Goal: Task Accomplishment & Management: Contribute content

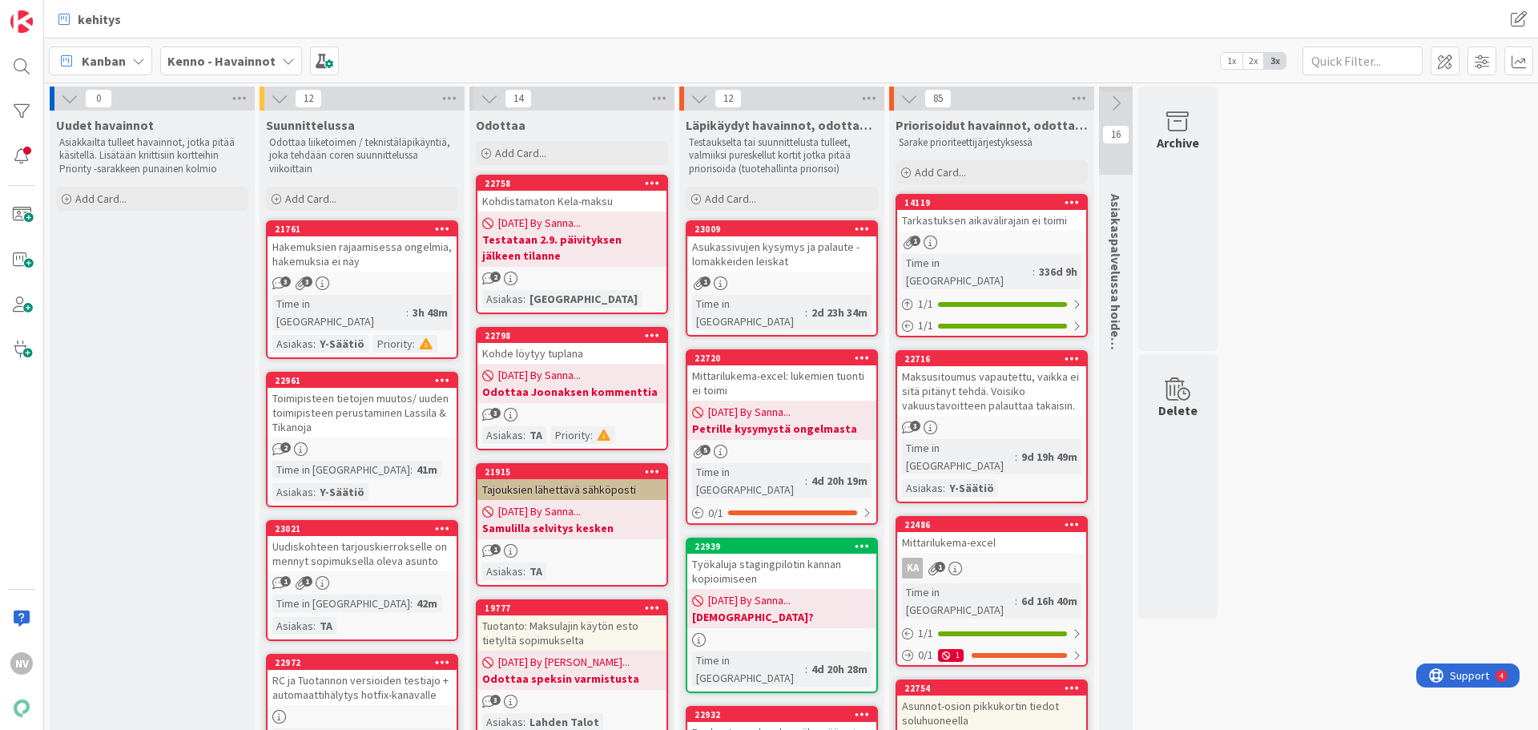
click at [264, 58] on b "Kenno - Havainnot" at bounding box center [221, 61] width 108 height 16
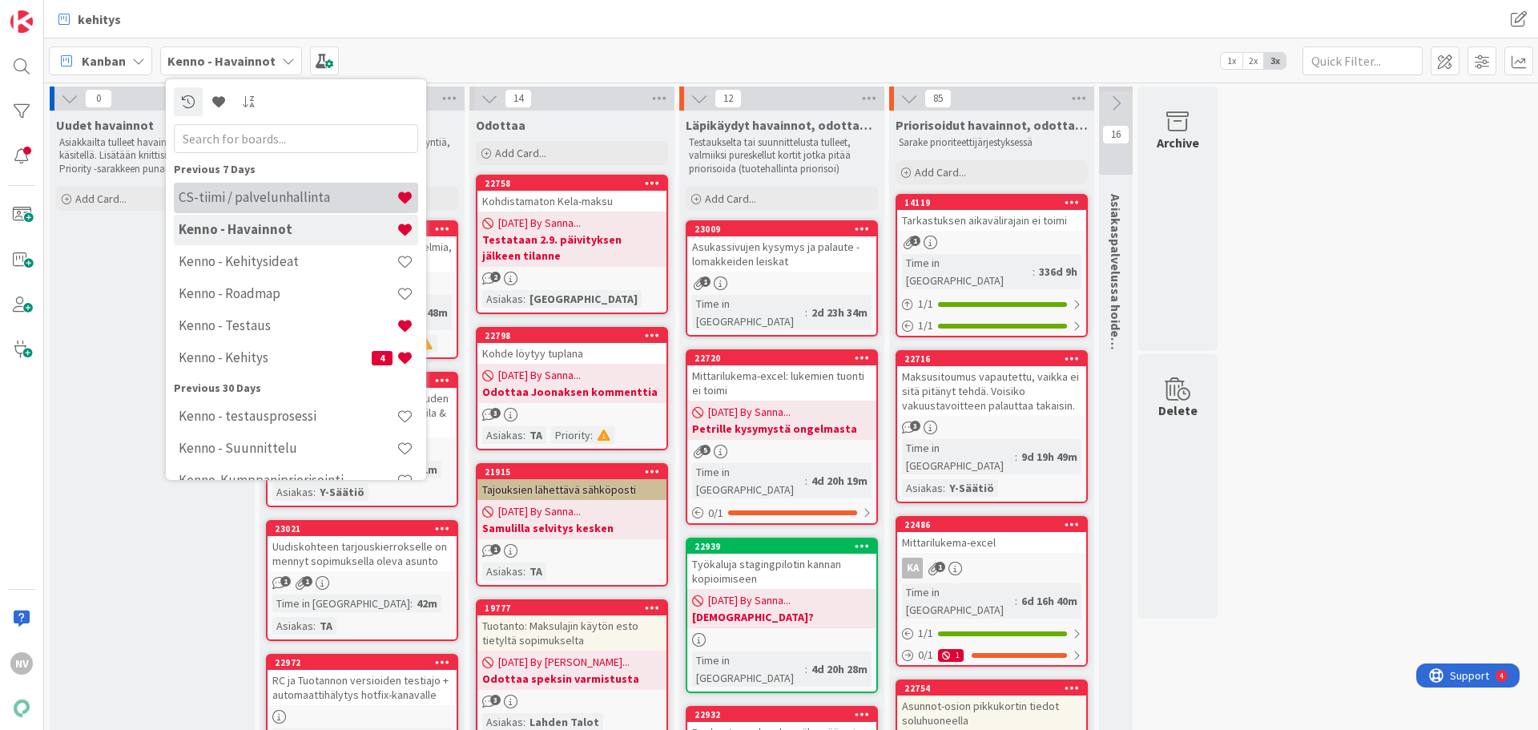
click at [285, 200] on h4 "CS-tiimi / palvelunhallinta" at bounding box center [288, 197] width 218 height 16
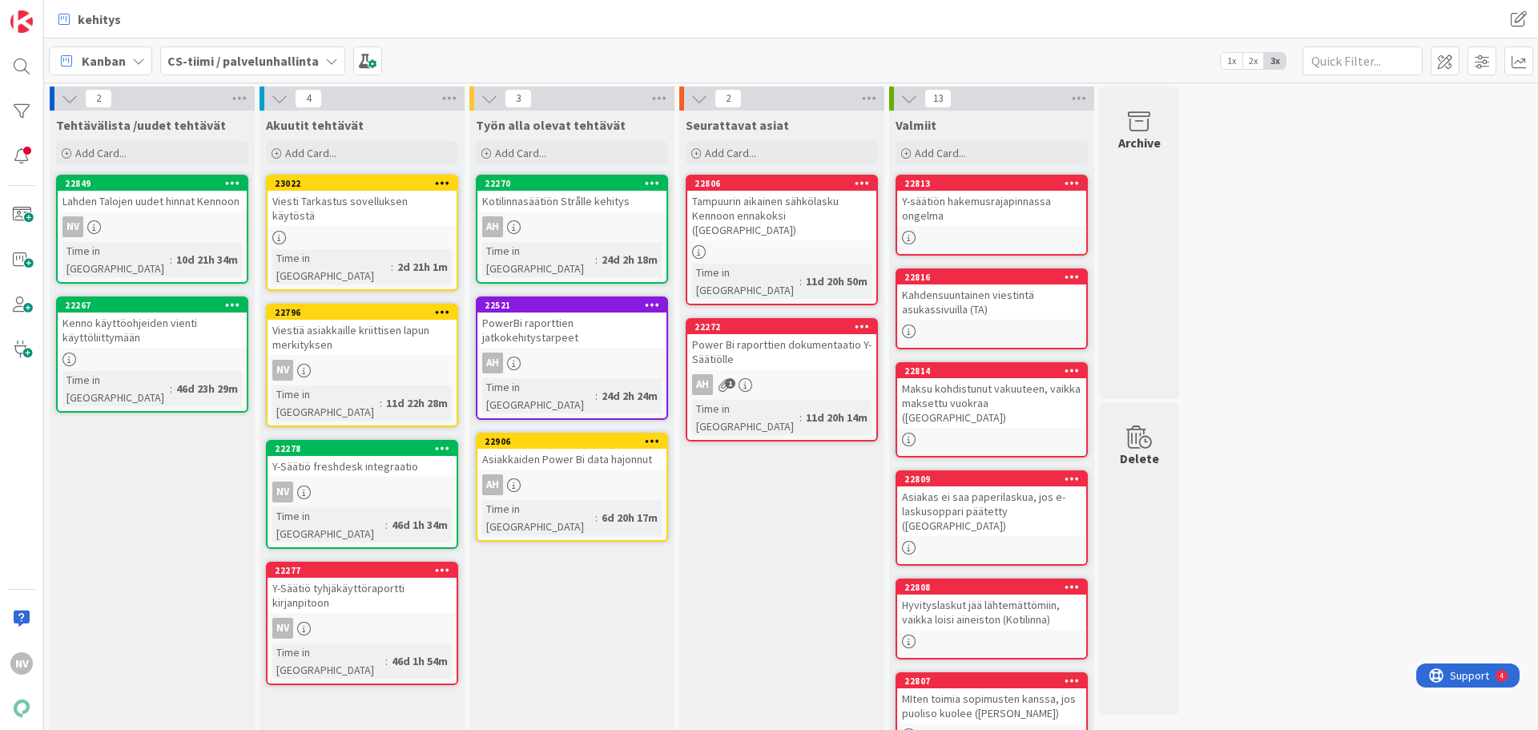
click at [356, 207] on div "Viesti Tarkastus sovelluksen käytöstä" at bounding box center [362, 208] width 189 height 35
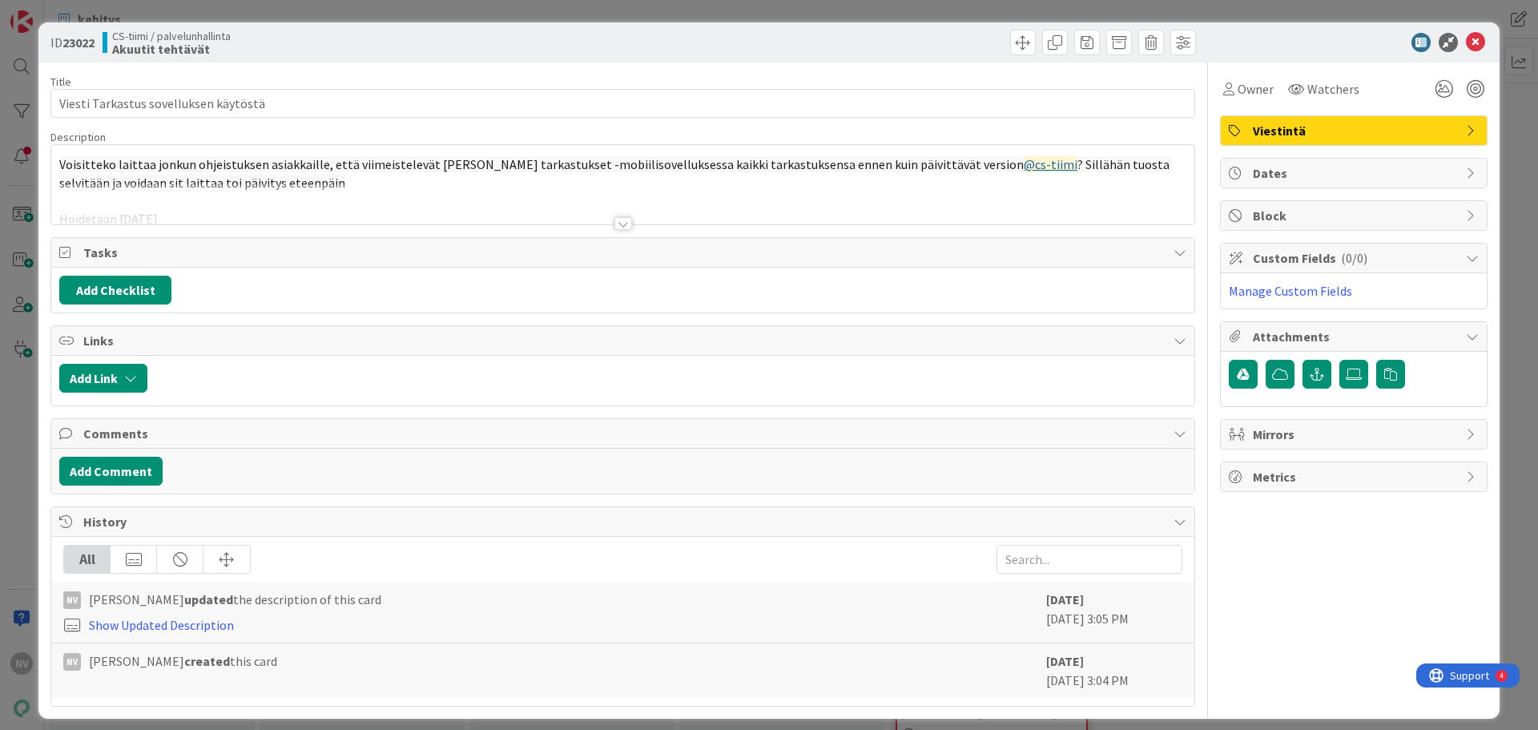
click at [622, 224] on div at bounding box center [623, 223] width 18 height 13
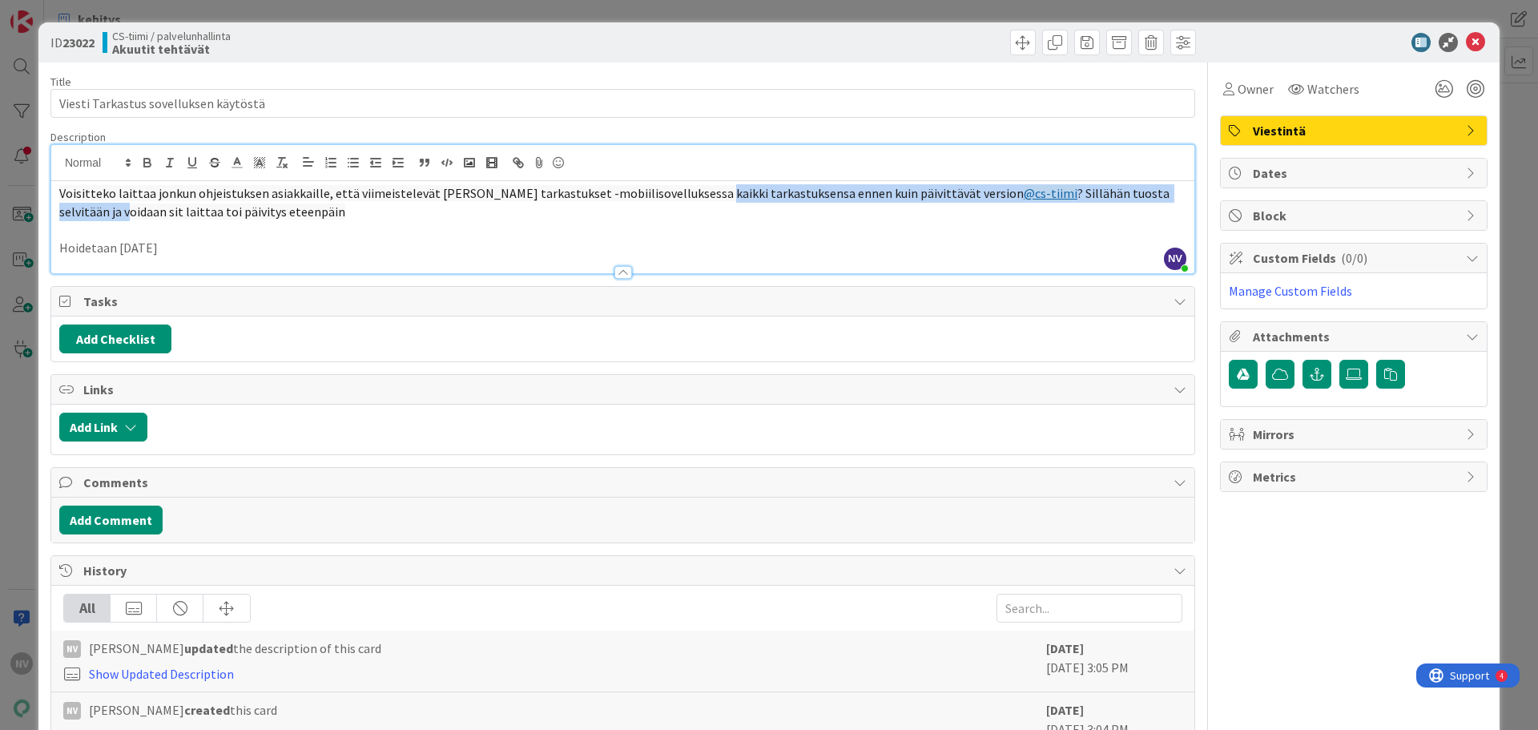
drag, startPoint x: 686, startPoint y: 202, endPoint x: 1135, endPoint y: 192, distance: 448.6
click at [1135, 192] on p "Voisitteko laittaa jonkun ohjeistuksen asiakkaille, että viimeistelevät [PERSON…" at bounding box center [622, 202] width 1127 height 36
click at [310, 212] on p "Voisitteko laittaa jonkun ohjeistuksen asiakkaille, että viimeistelevät [PERSON…" at bounding box center [622, 202] width 1127 height 36
drag, startPoint x: 303, startPoint y: 212, endPoint x: 56, endPoint y: 197, distance: 247.2
click at [56, 197] on div "Voisitteko laittaa jonkun ohjeistuksen asiakkaille, että viimeistelevät [PERSON…" at bounding box center [622, 227] width 1143 height 92
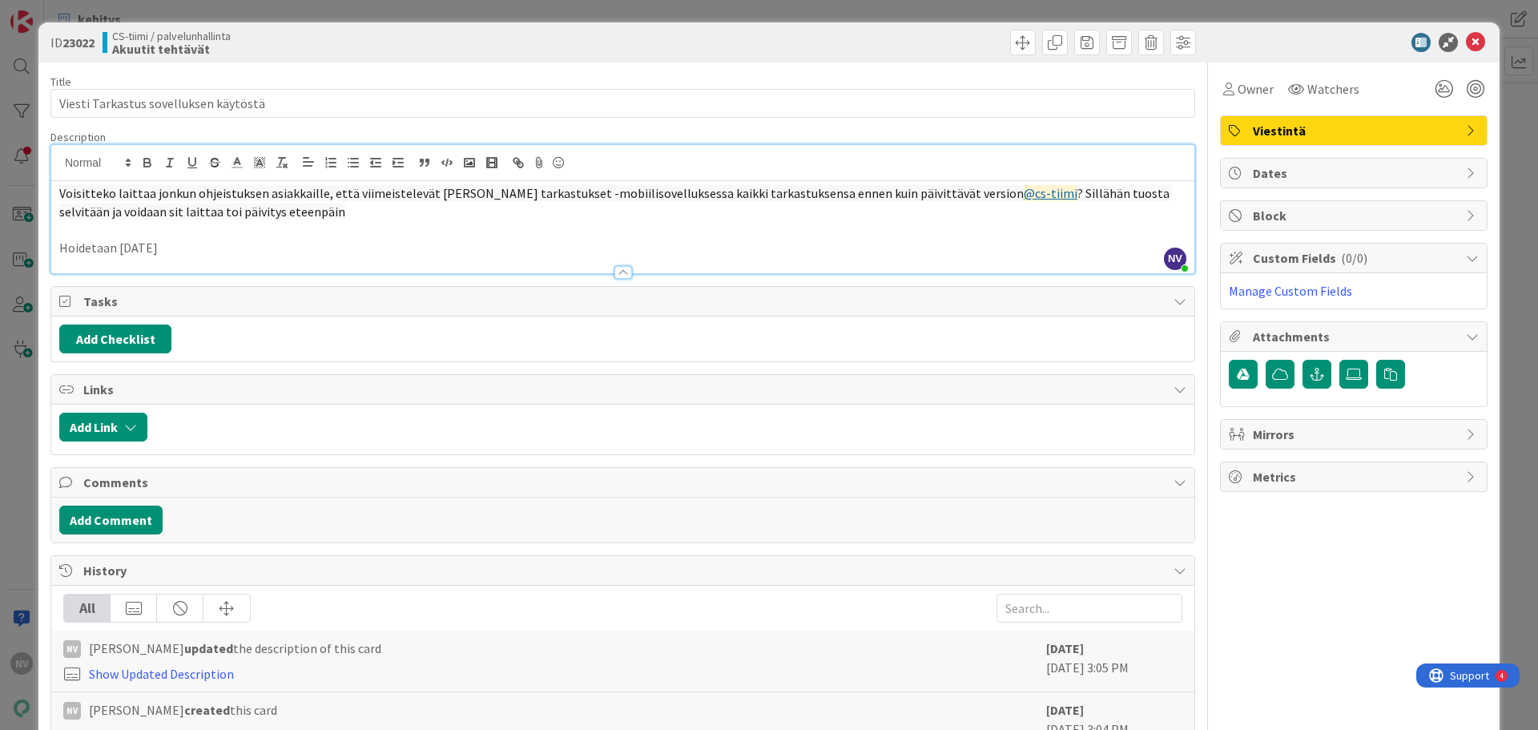
click at [338, 242] on p "Hoidetaan [DATE]" at bounding box center [622, 248] width 1127 height 18
click at [332, 217] on p "Voisitteko laittaa jonkun ohjeistuksen asiakkaille, että viimeistelevät [PERSON…" at bounding box center [622, 202] width 1127 height 36
click at [1466, 38] on icon at bounding box center [1475, 42] width 19 height 19
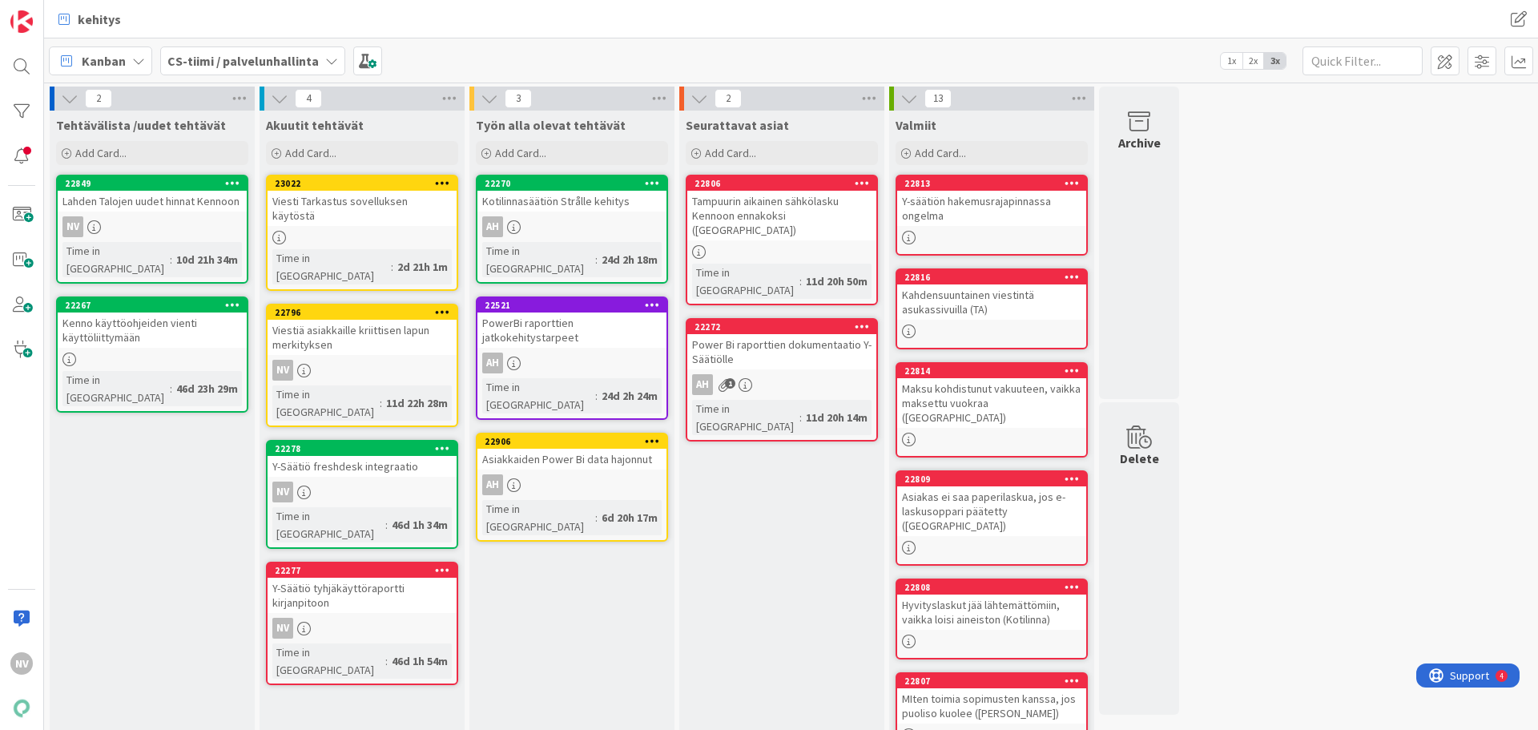
click at [157, 201] on div "Lahden Talojen uudet hinnat Kennoon" at bounding box center [152, 201] width 189 height 21
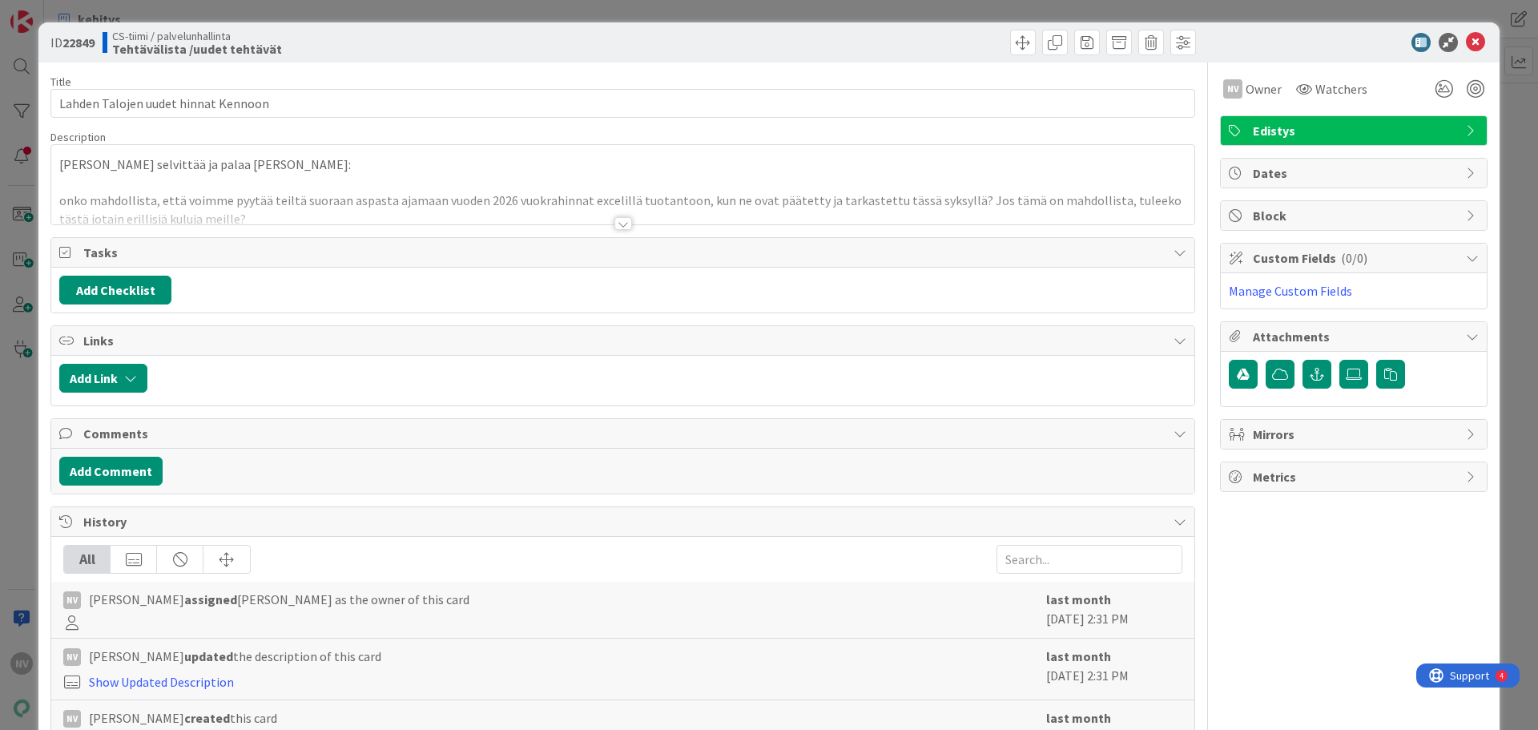
click at [619, 225] on div at bounding box center [623, 223] width 18 height 13
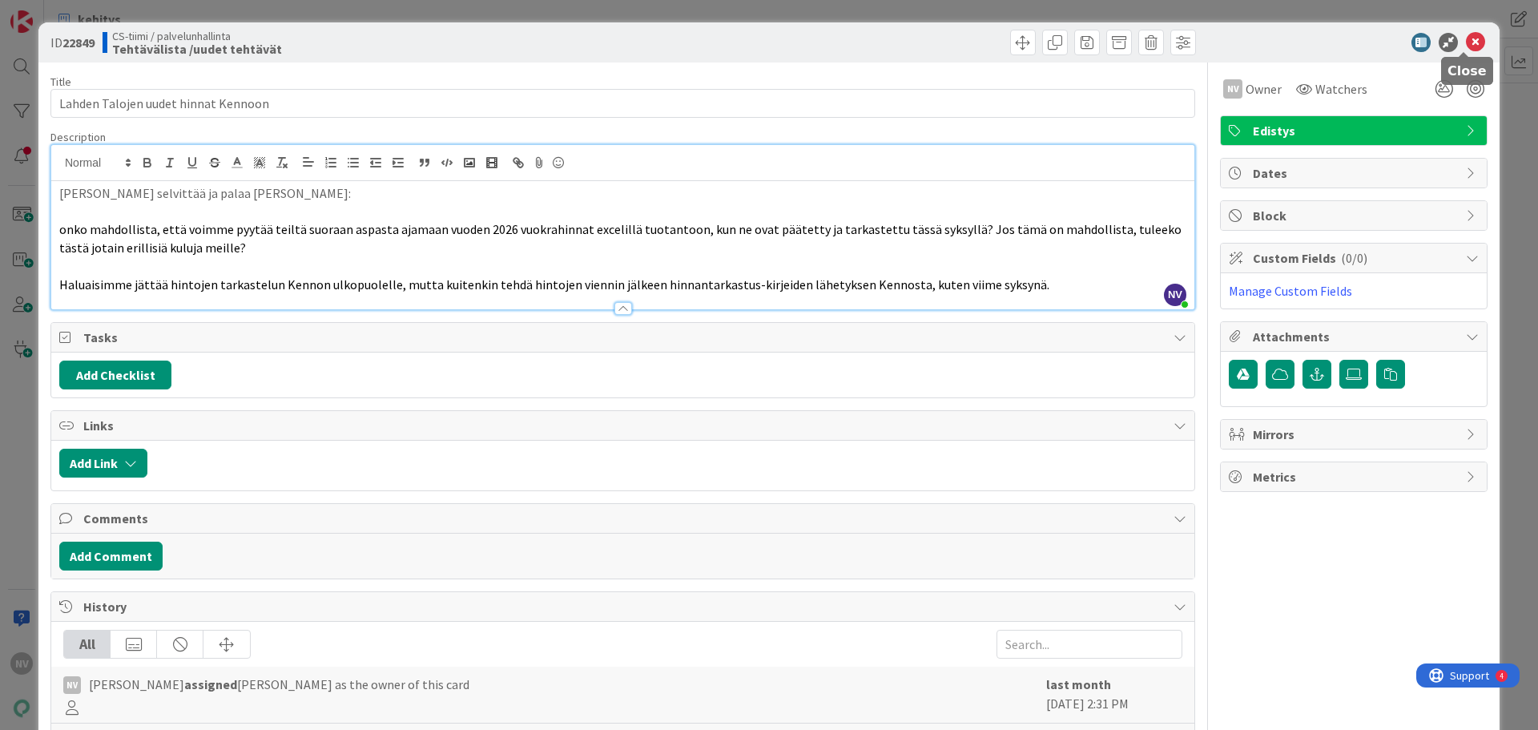
click at [1466, 43] on icon at bounding box center [1475, 42] width 19 height 19
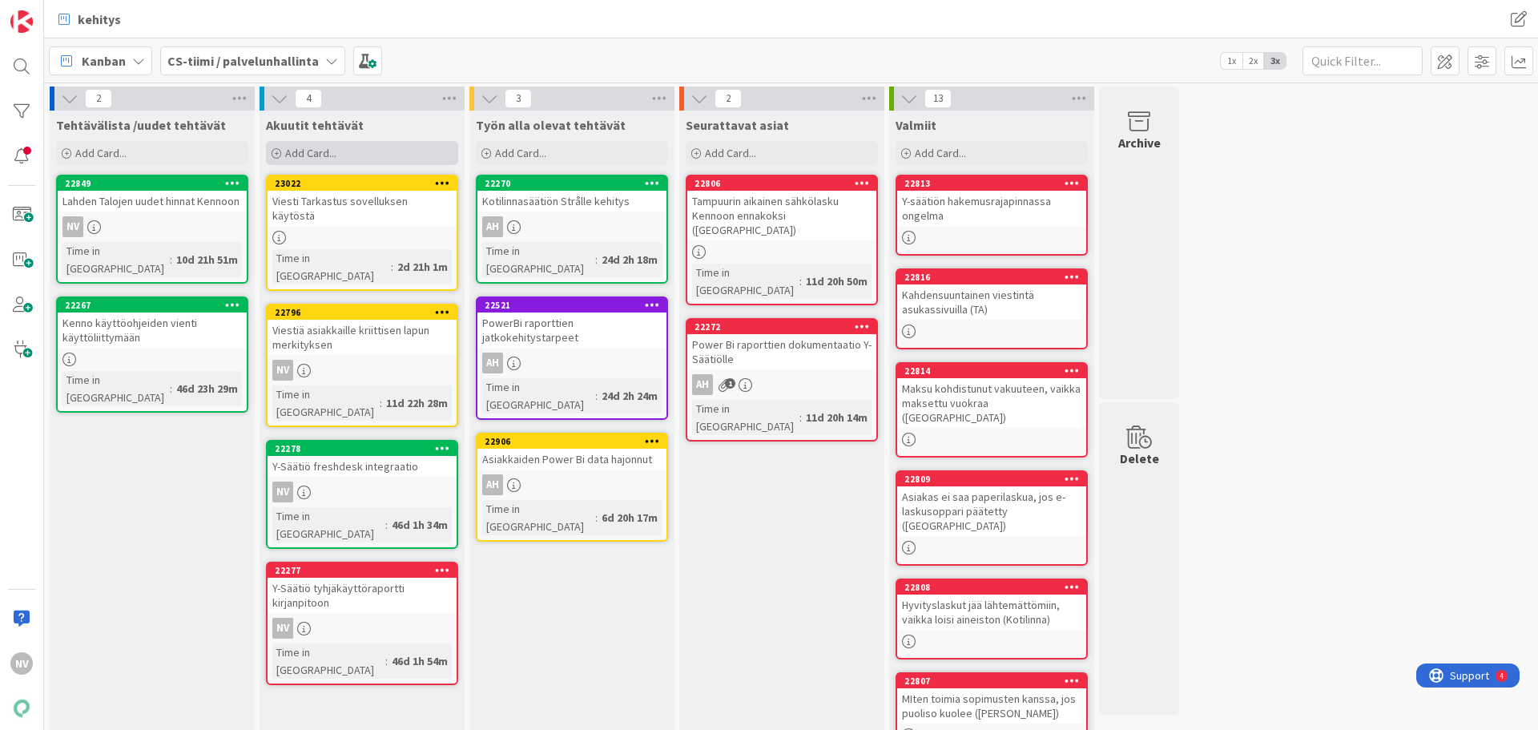
click at [318, 145] on div "Add Card..." at bounding box center [362, 153] width 192 height 24
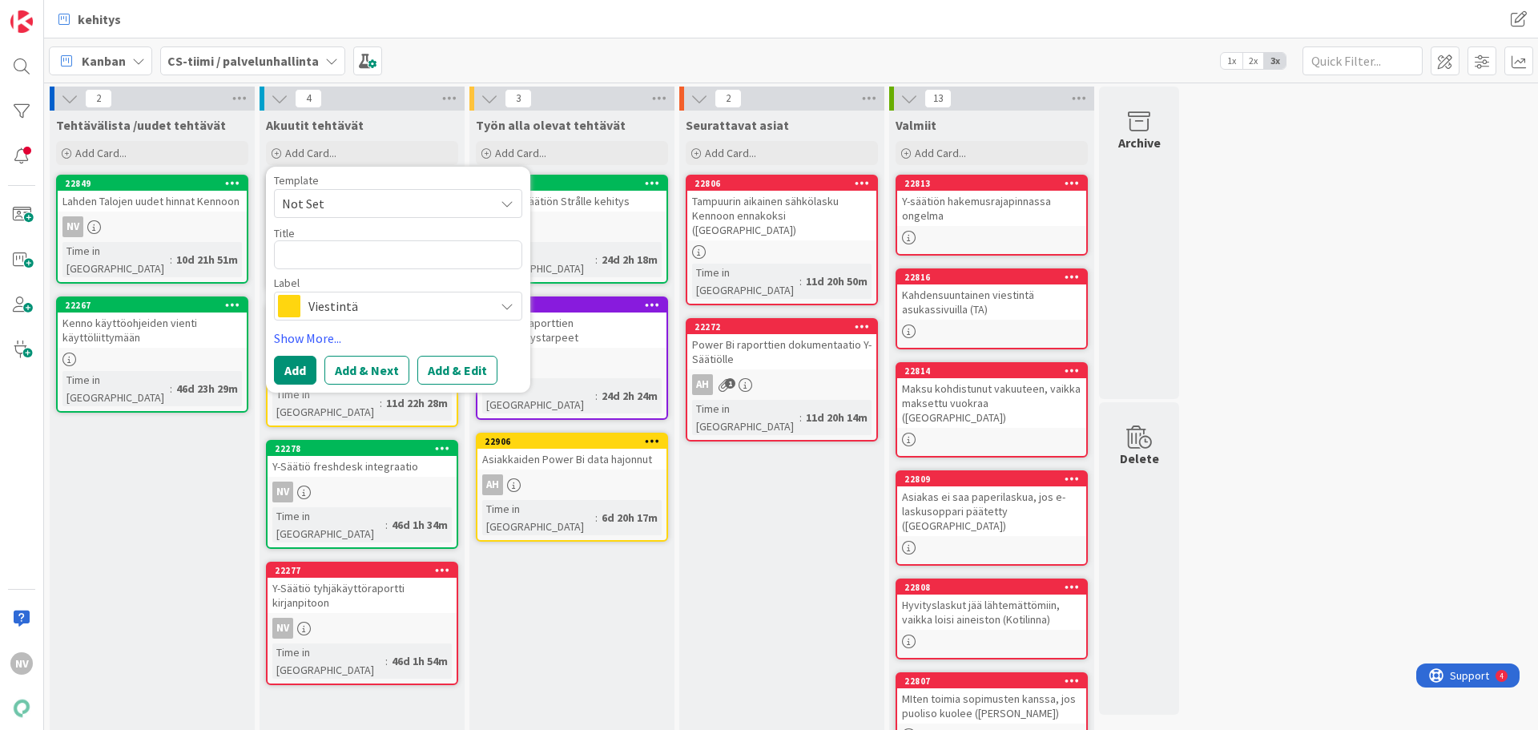
type textarea "x"
type textarea "M"
type textarea "x"
type textarea "Ma"
type textarea "x"
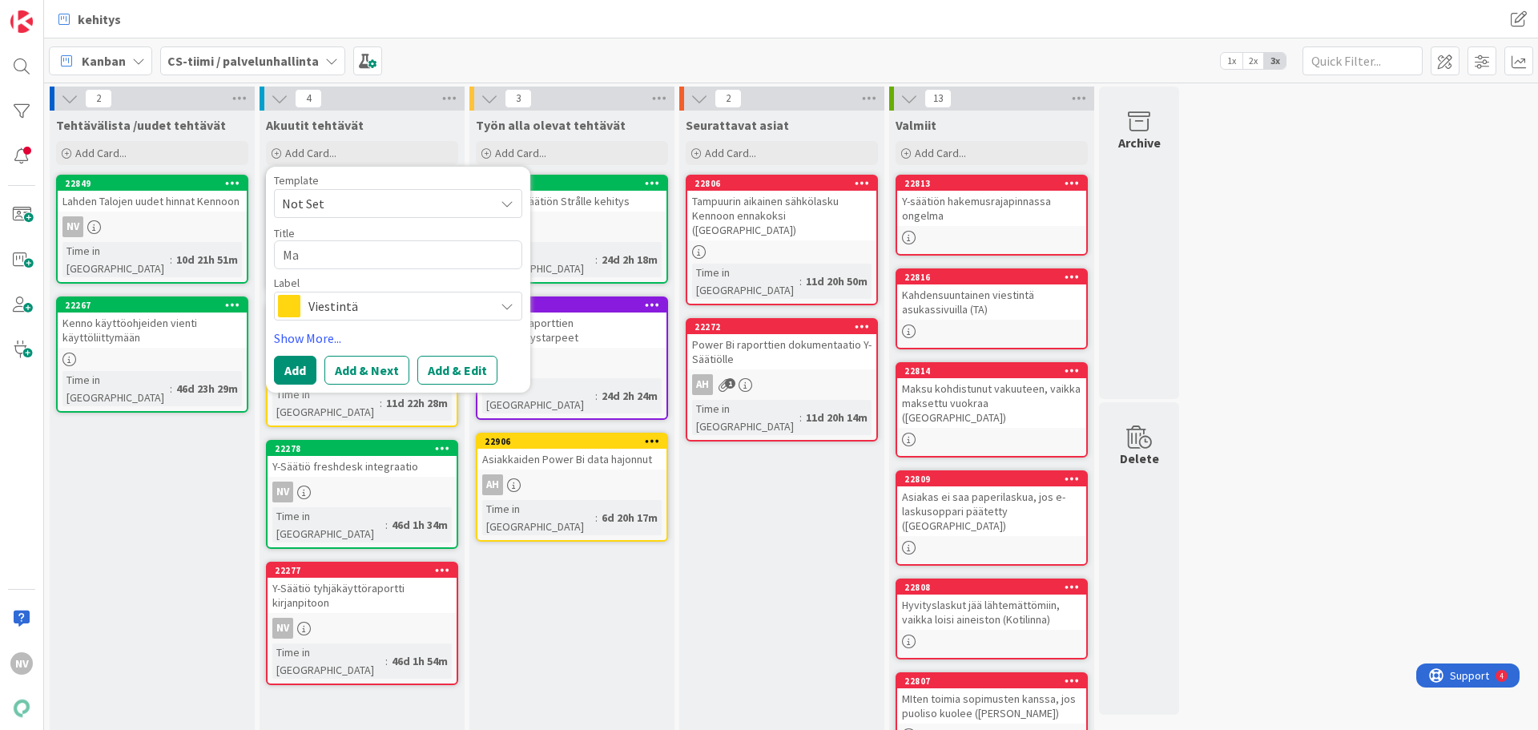
type textarea "Mar"
type textarea "x"
type textarea "Mark"
type textarea "x"
type textarea "Markk"
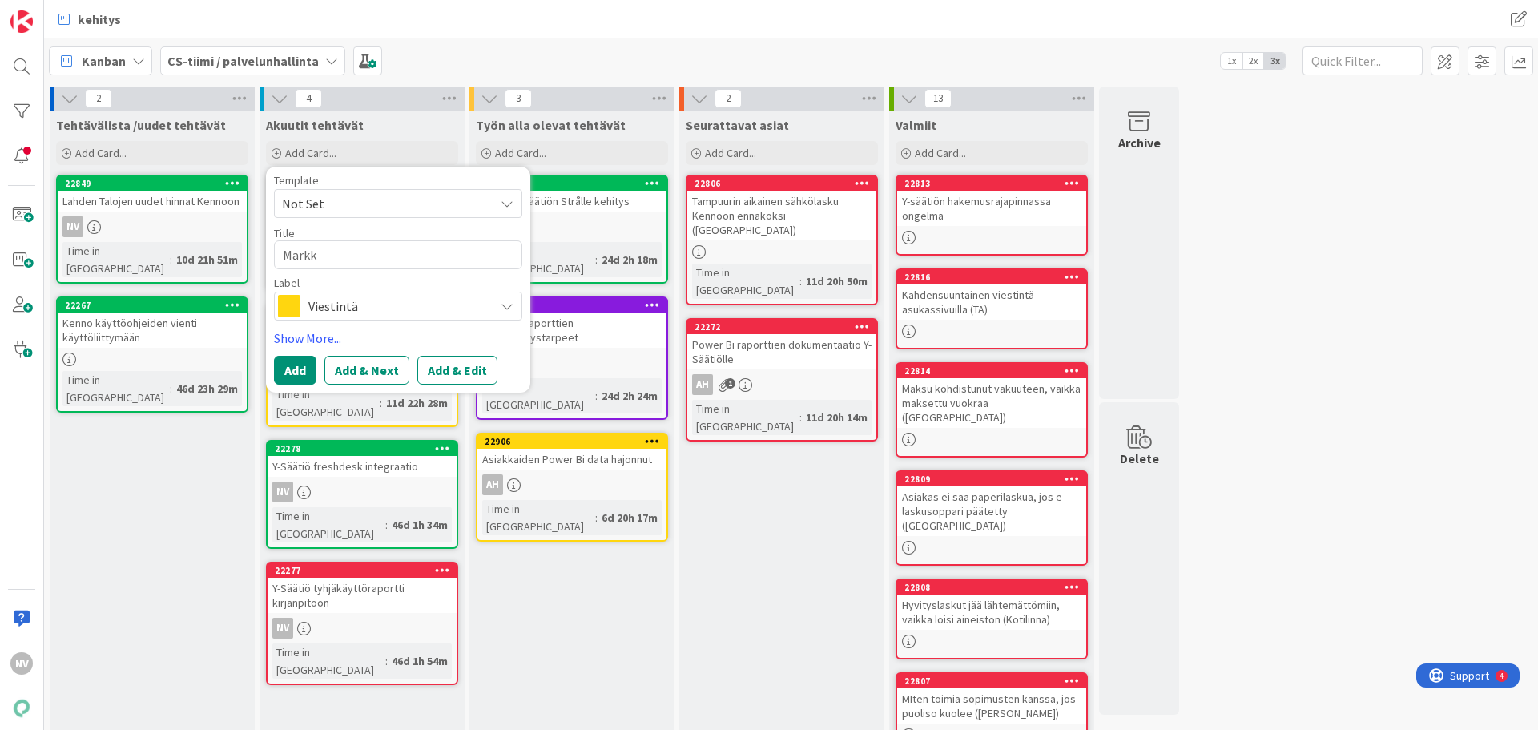
type textarea "x"
type textarea "[PERSON_NAME]"
type textarea "x"
type textarea "[PERSON_NAME]"
type textarea "x"
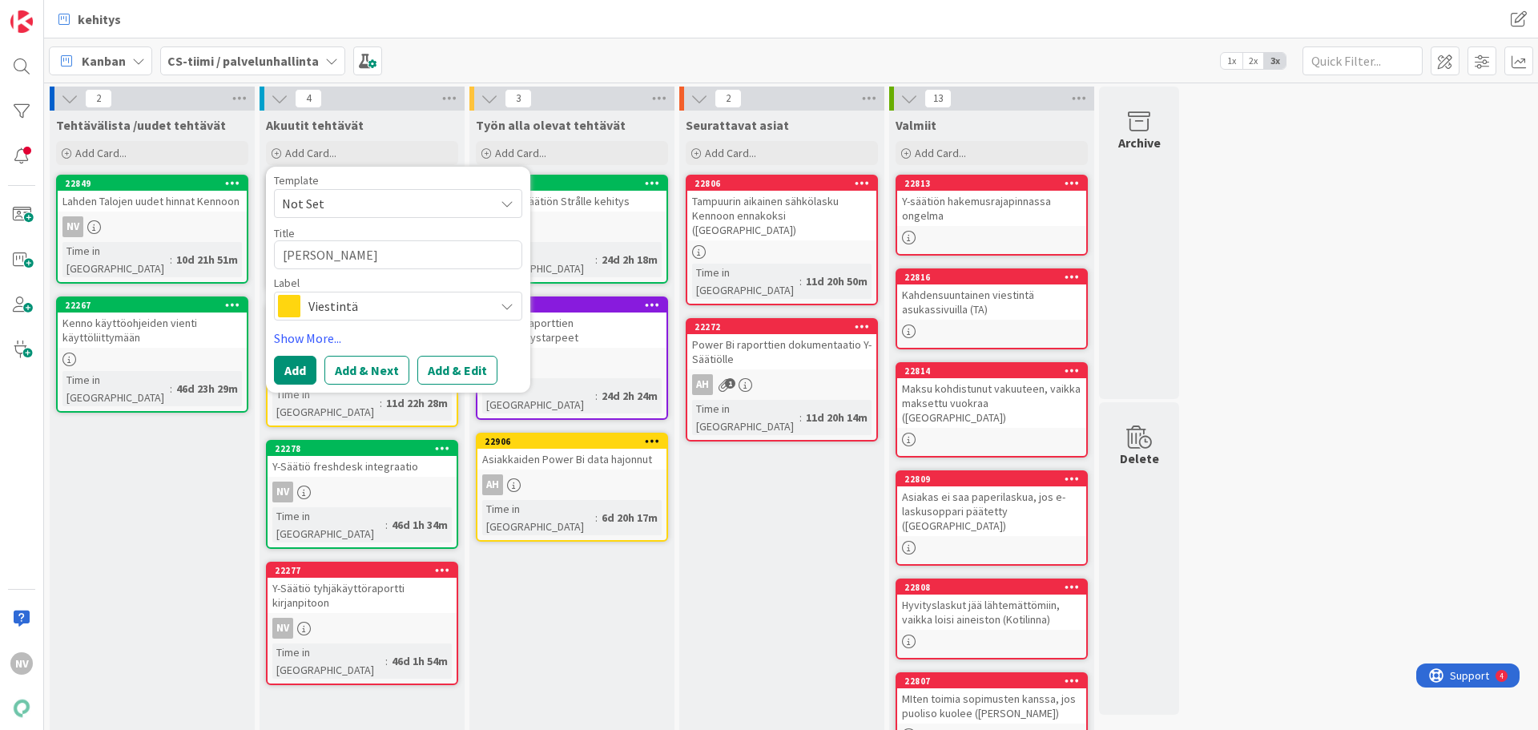
type textarea "Markkino"
type textarea "x"
type textarea "Markkinoi"
type textarea "x"
type textarea "Markkinoin"
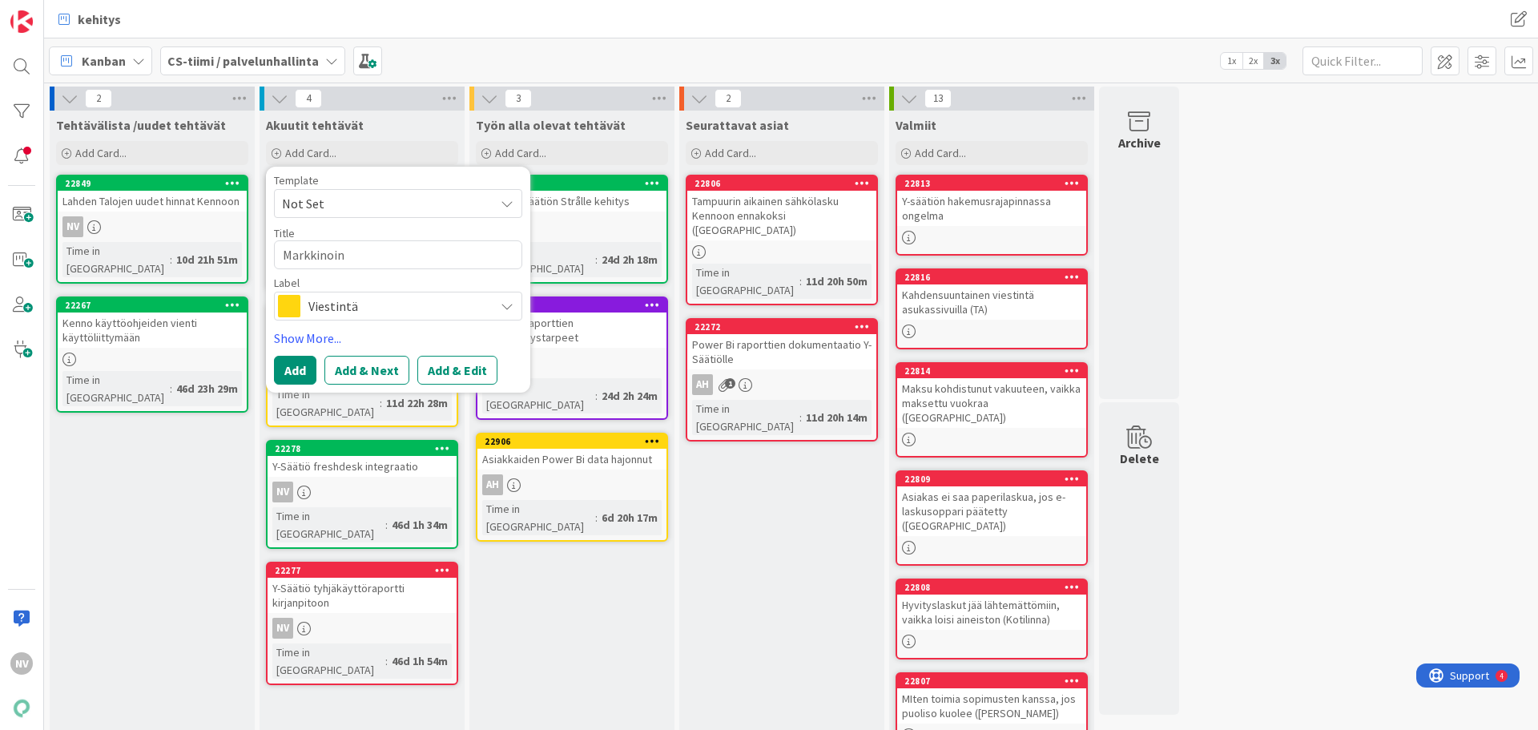
type textarea "x"
type textarea "Markkinoint"
type textarea "x"
type textarea "Markkinointi"
type textarea "x"
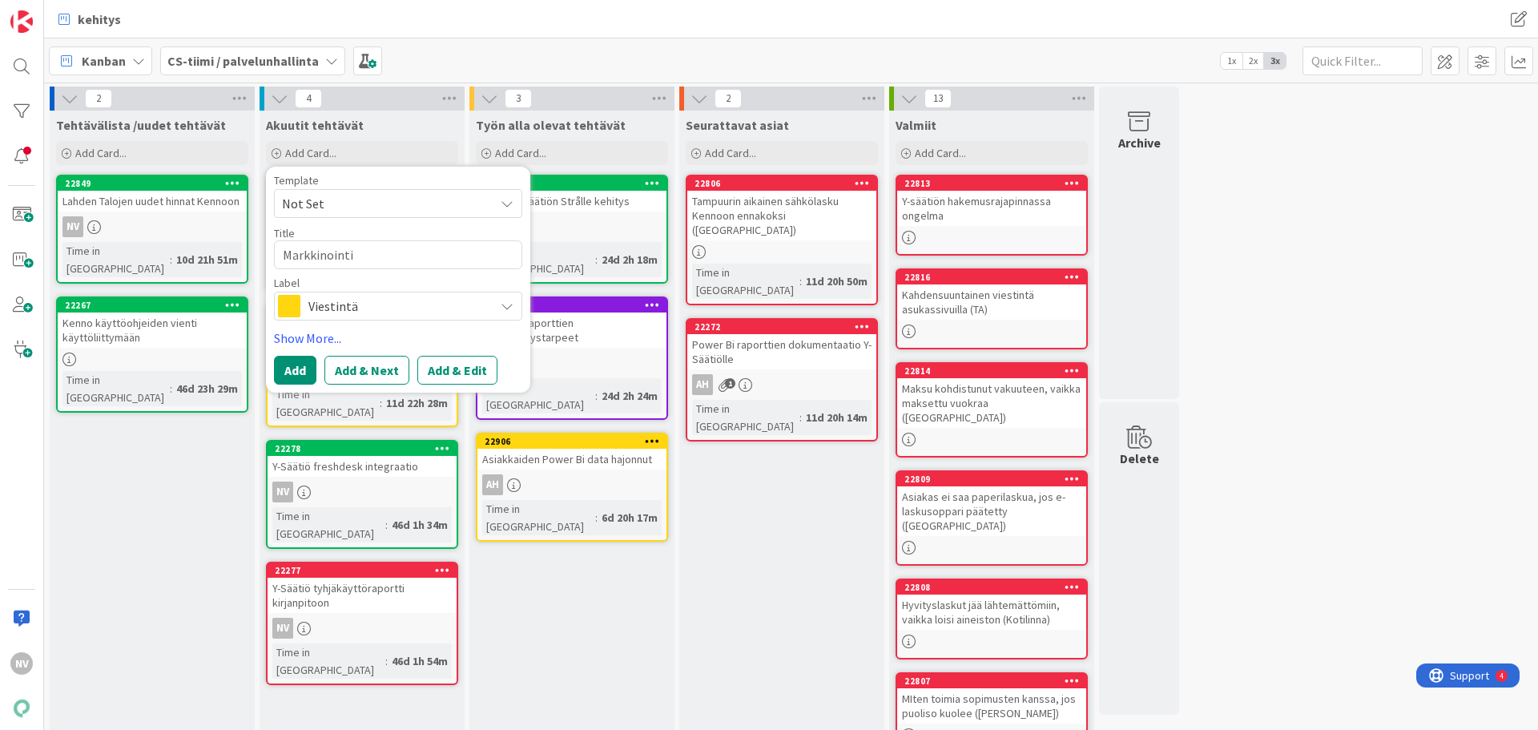
type textarea "Markkinointil"
type textarea "x"
type textarea "Markkinointilu"
type textarea "x"
type textarea "Markkinointiluv"
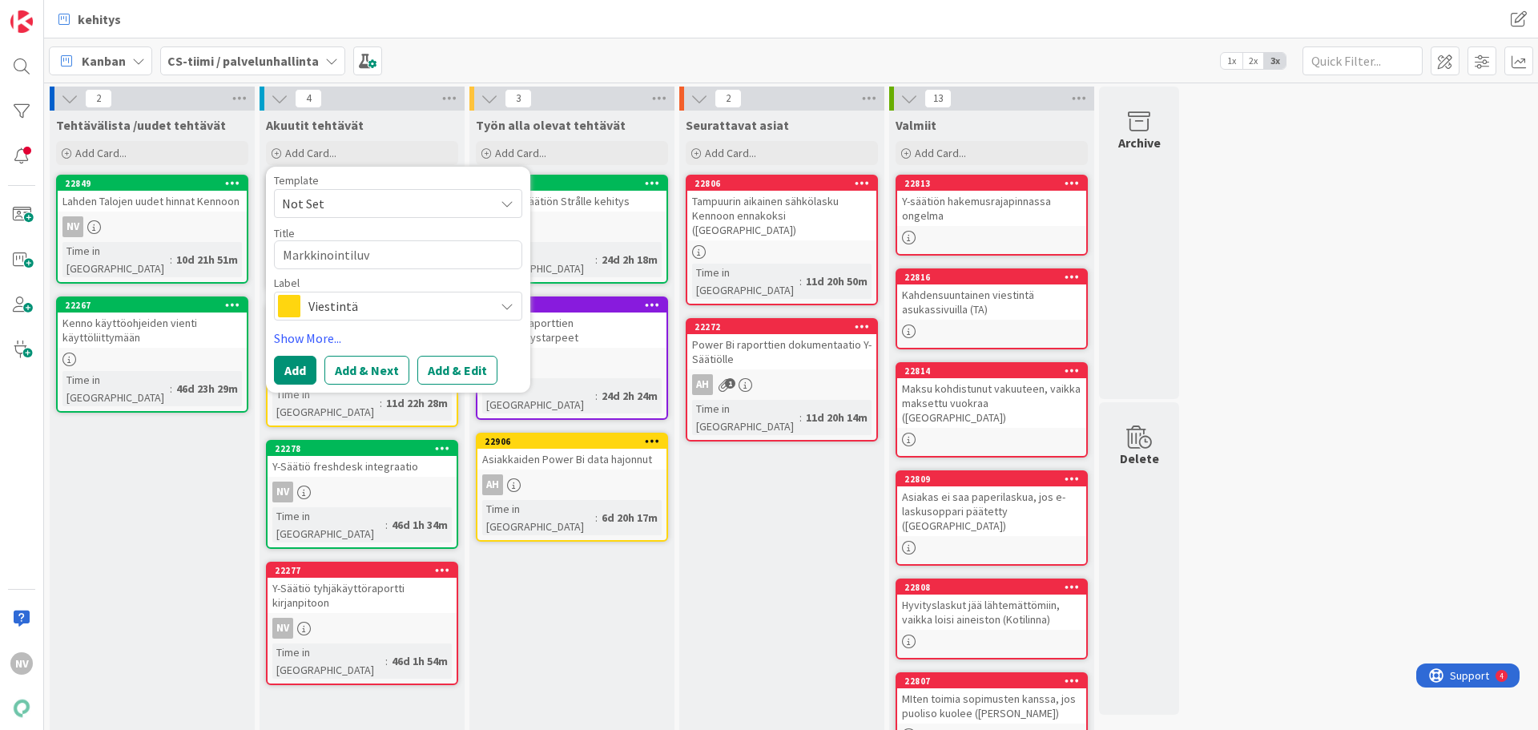
type textarea "x"
type textarea "Markkinointiluvat"
type textarea "x"
type textarea "Markkinointiluvat"
type textarea "x"
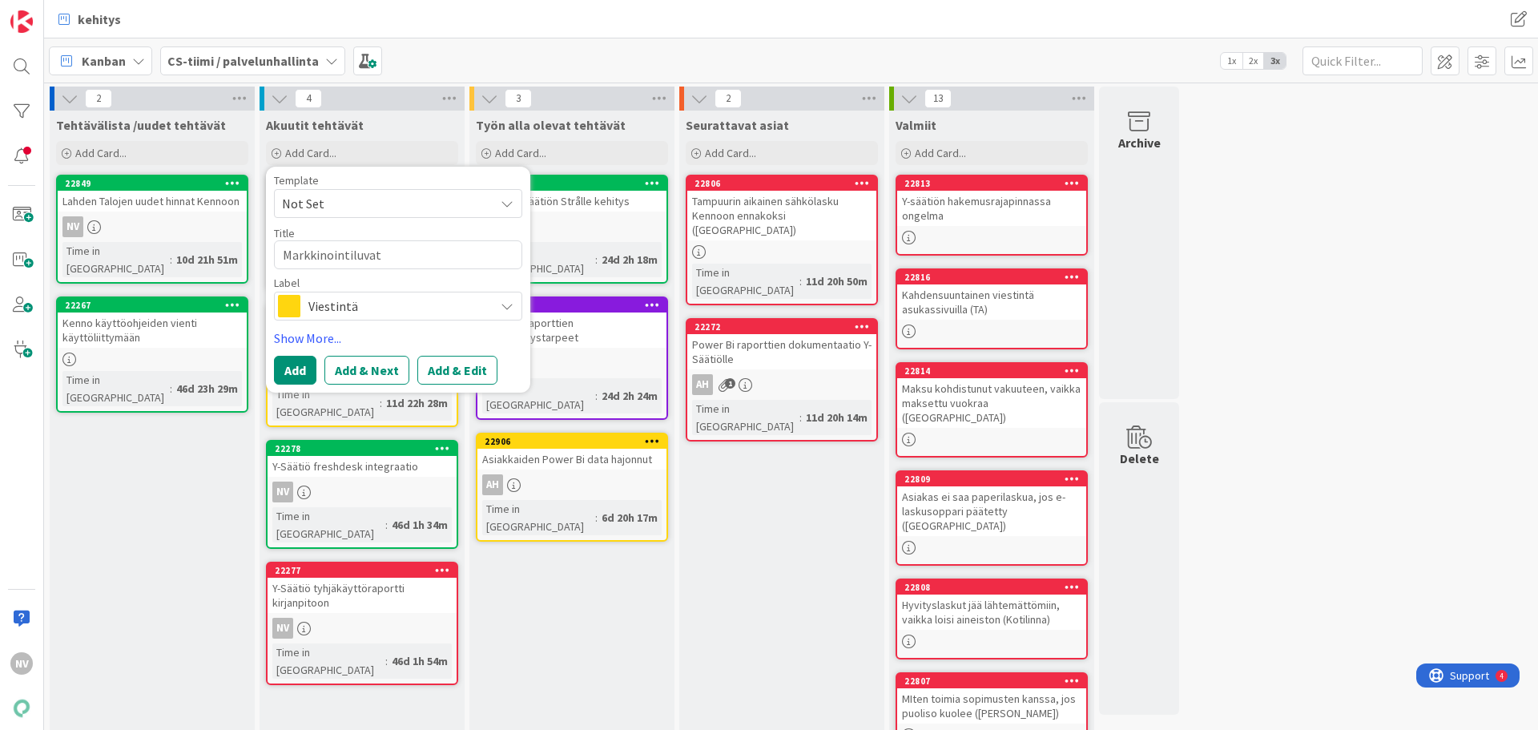
type textarea "Markkinointiluvat k"
type textarea "x"
type textarea "Markkinointiluvat kä"
type textarea "x"
type textarea "Markkinointiluvat käy"
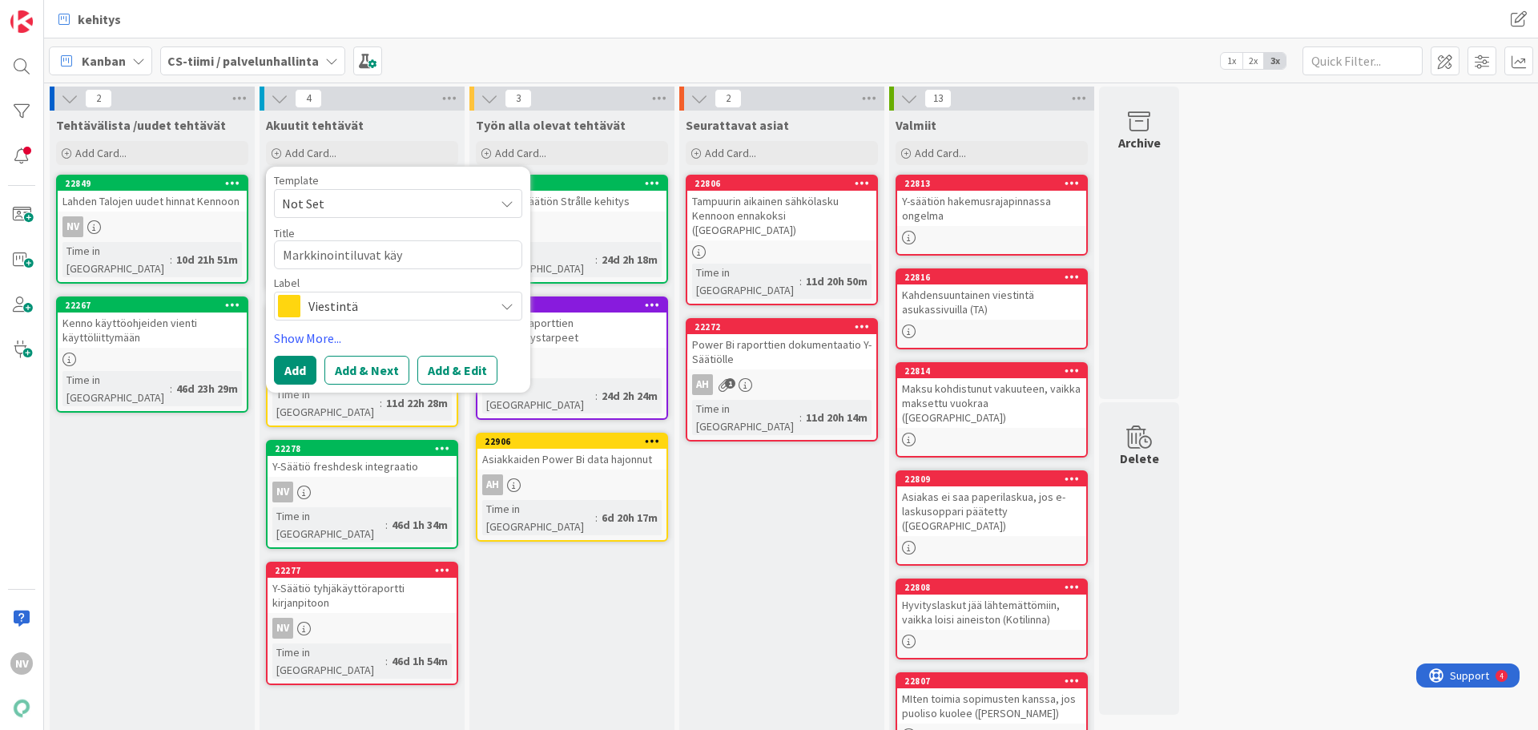
type textarea "x"
type textarea "Markkinointiluvat käyt"
type textarea "x"
type textarea "Markkinointiluvat käytt"
type textarea "x"
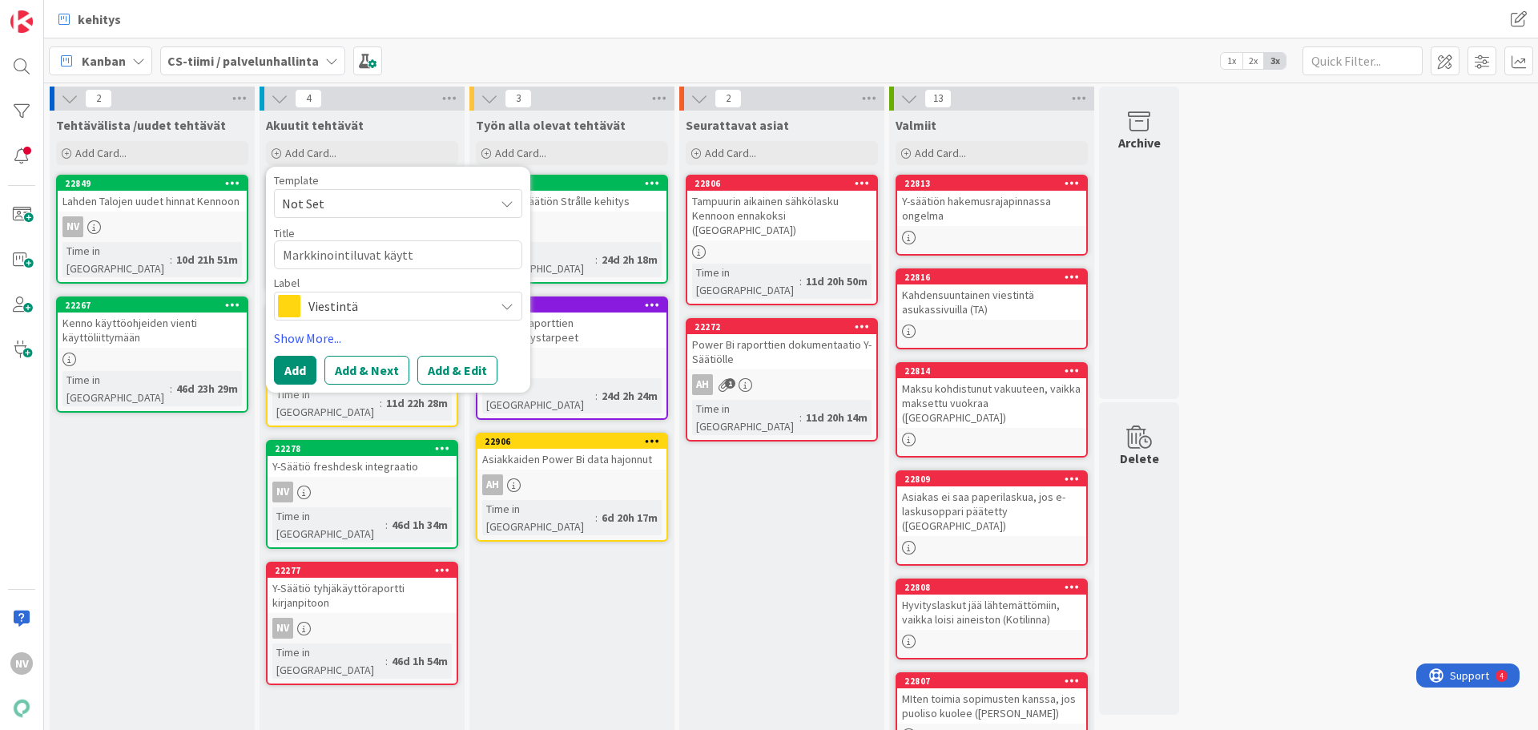
type textarea "Markkinointiluvat käyttö"
type textarea "x"
type textarea "Markkinointiluvat käyttöö"
type textarea "x"
type textarea "Markkinointiluvat käyttöön"
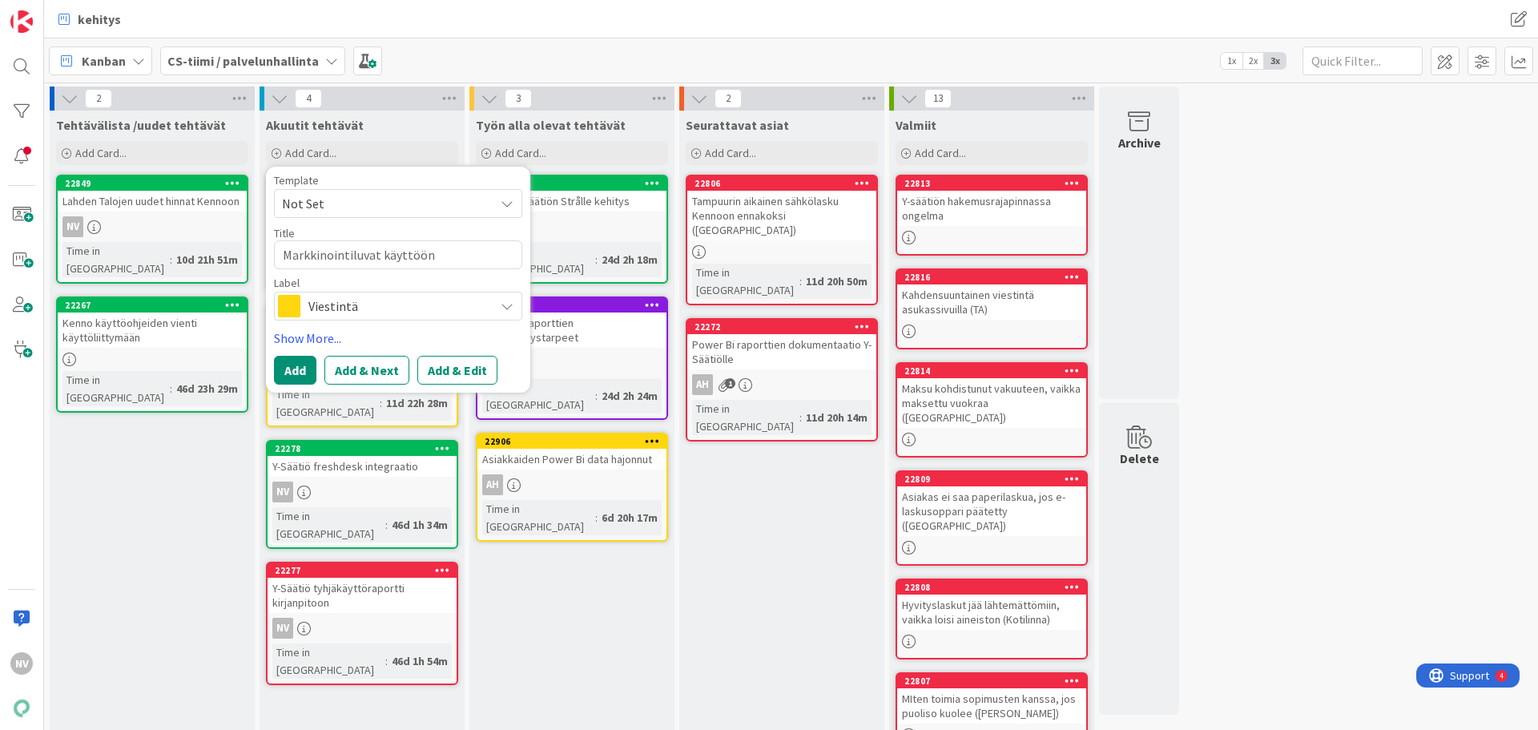
type textarea "x"
type textarea "Markkinointiluvat käyttöön"
type textarea "x"
type textarea "Markkinointiluvat käyttöön K"
type textarea "x"
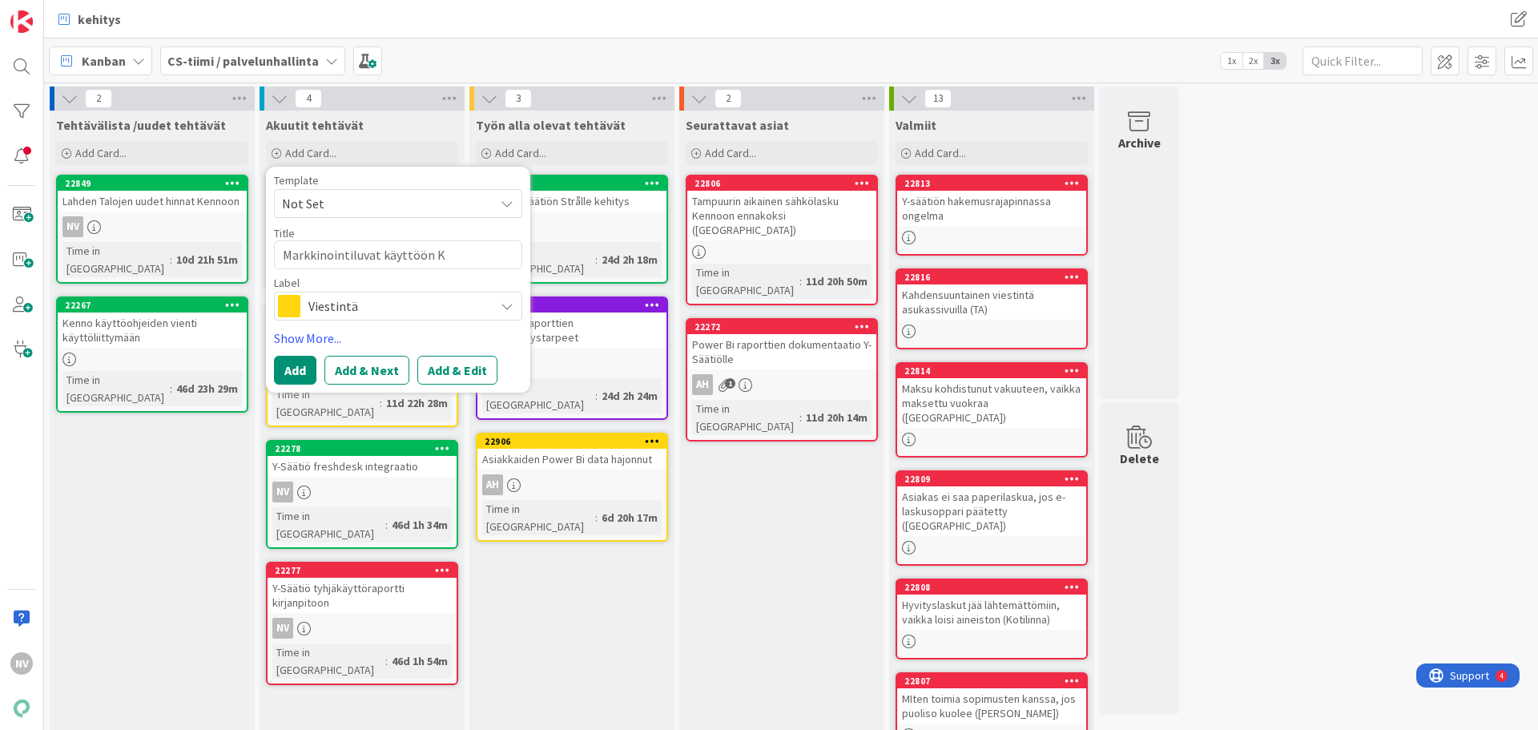
type textarea "Markkinointiluvat käyttöön Ke"
type textarea "x"
type textarea "Markkinointiluvat käyttöön Ken"
type textarea "x"
type textarea "Markkinointiluvat käyttöön Kenn"
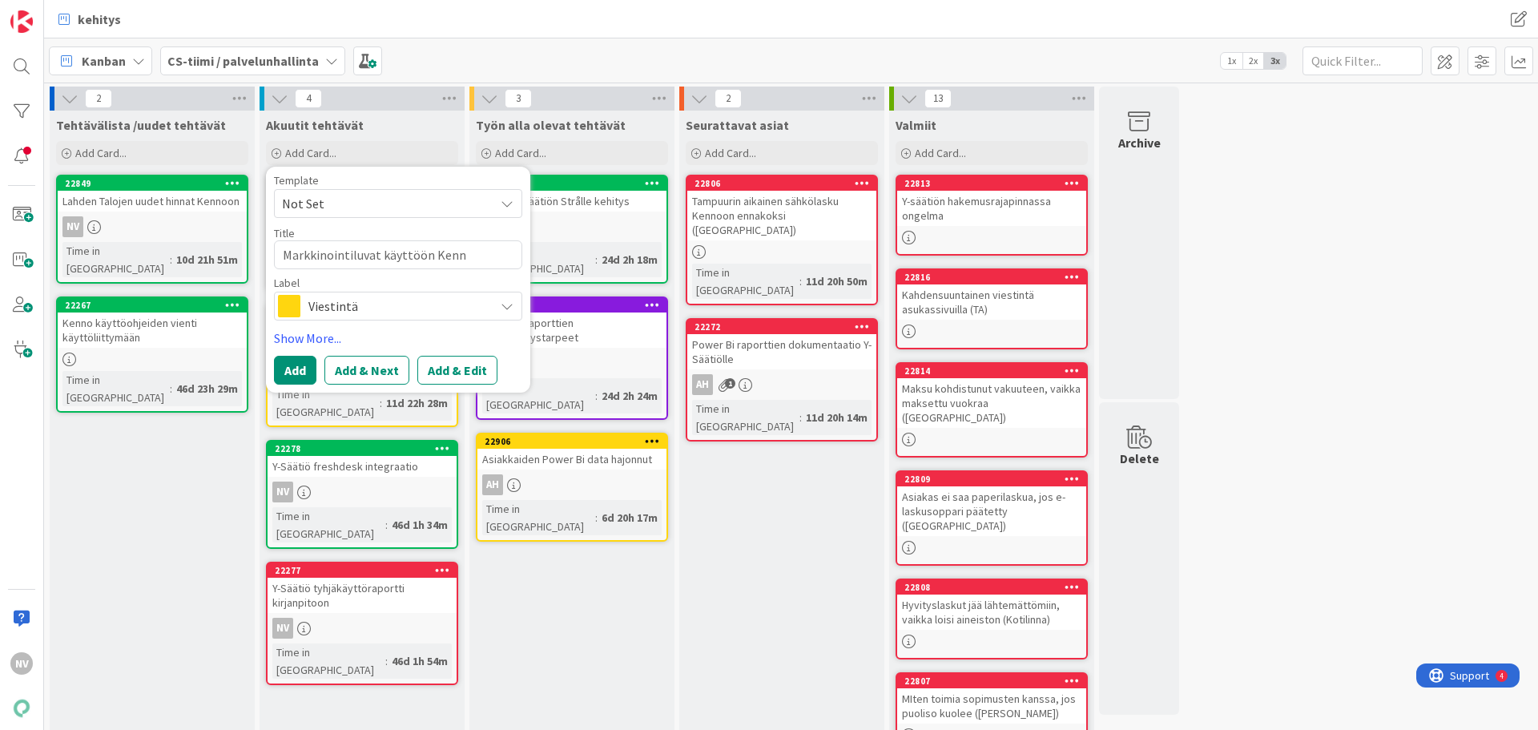
type textarea "x"
type textarea "Markkinointiluvat käyttöön Kenno"
type textarea "x"
type textarea "Markkinointiluvat käyttöön Kennos"
type textarea "x"
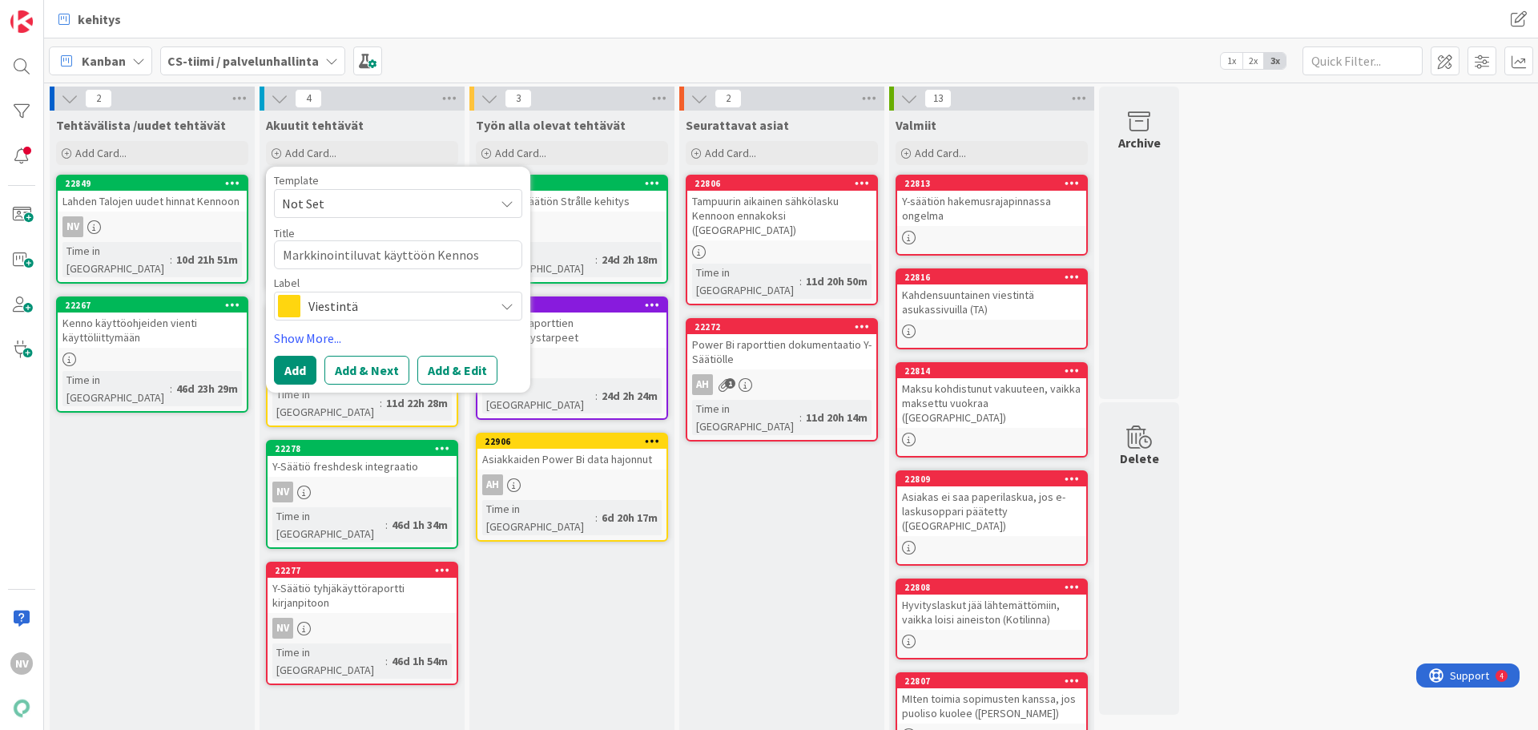
type textarea "Markkinointiluvat käyttöön Kennoss"
type textarea "x"
type textarea "Markkinointiluvat käyttöön Kennossa"
click at [444, 366] on button "Add & Edit" at bounding box center [457, 370] width 80 height 29
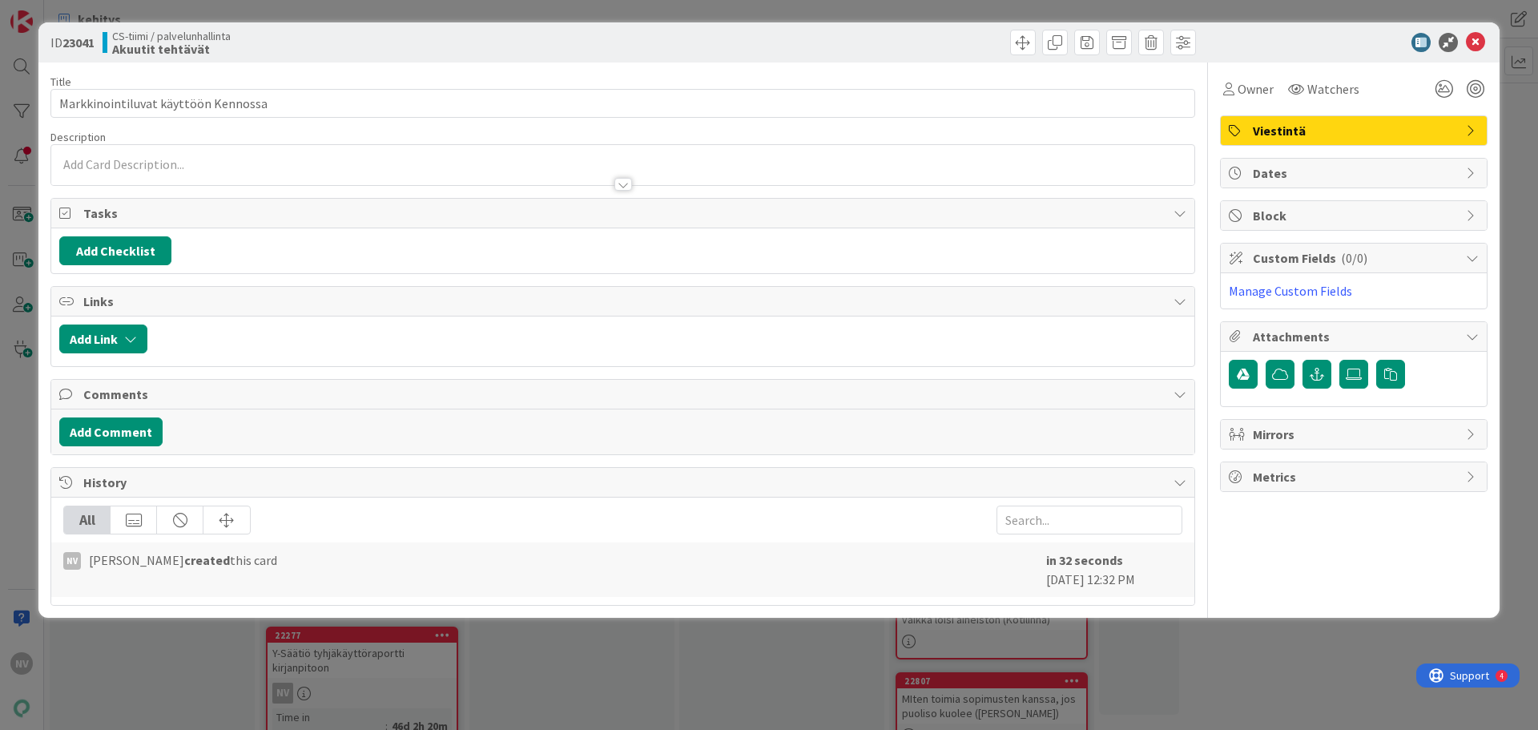
click at [623, 183] on div at bounding box center [623, 184] width 18 height 13
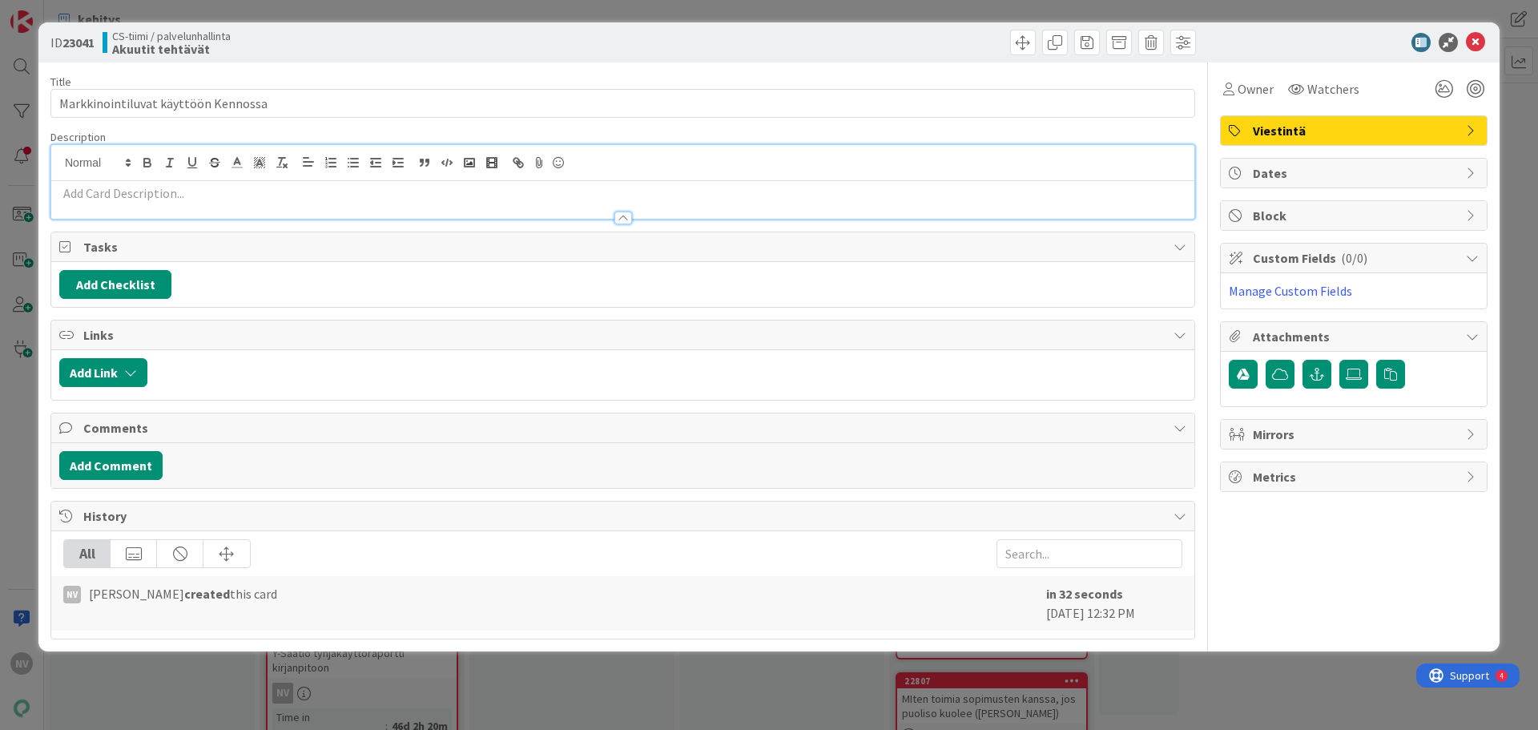
click at [244, 195] on p at bounding box center [622, 193] width 1127 height 18
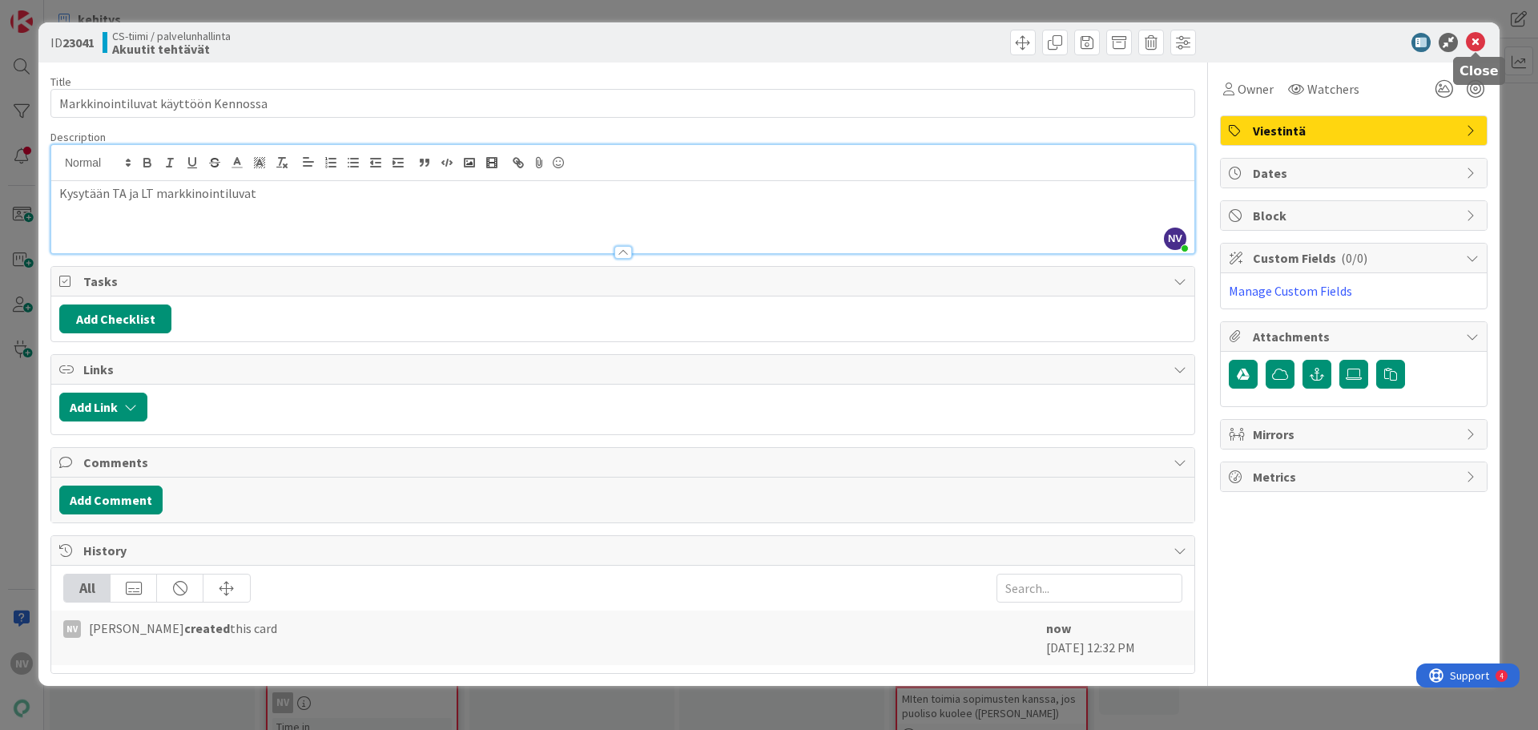
click at [1475, 43] on icon at bounding box center [1475, 42] width 19 height 19
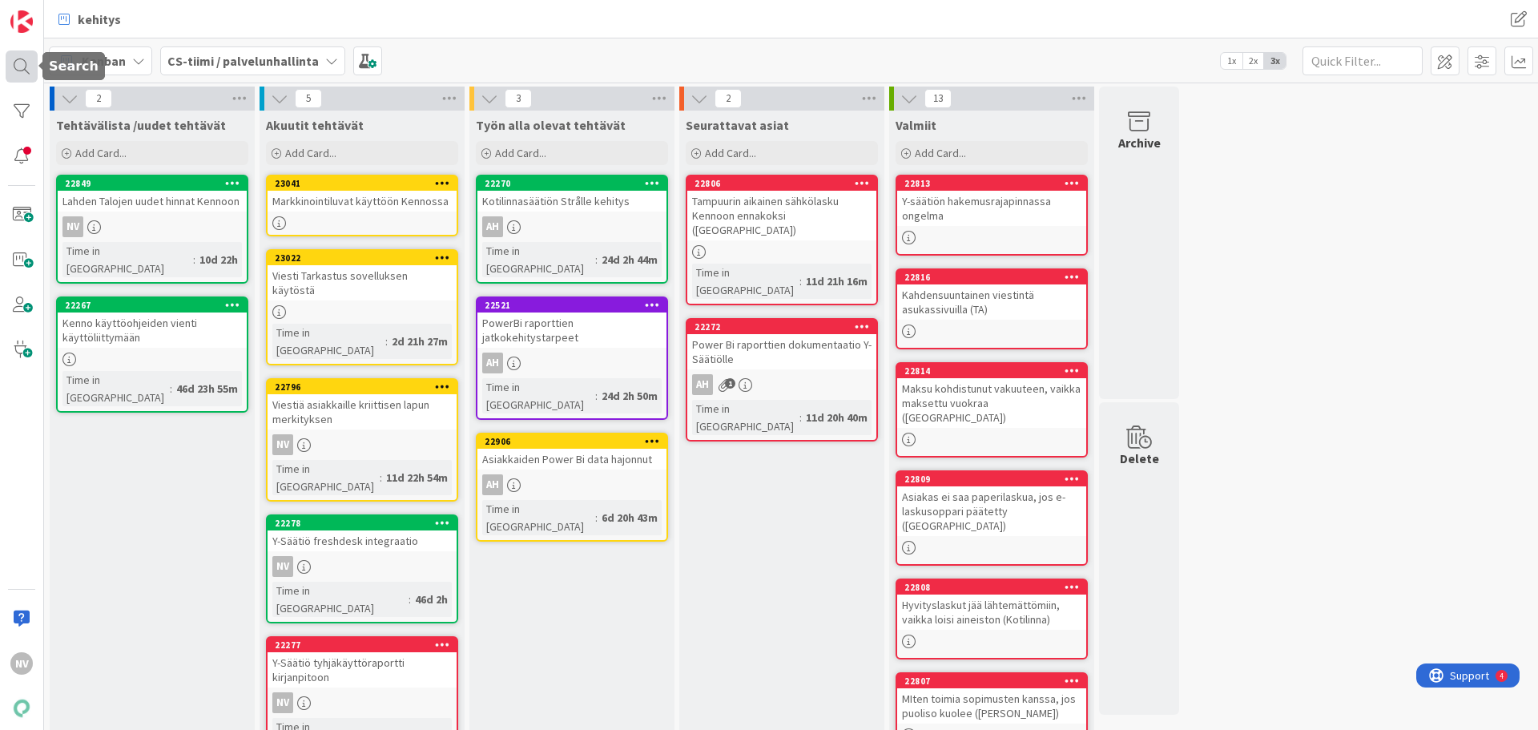
click at [28, 65] on div at bounding box center [22, 66] width 32 height 32
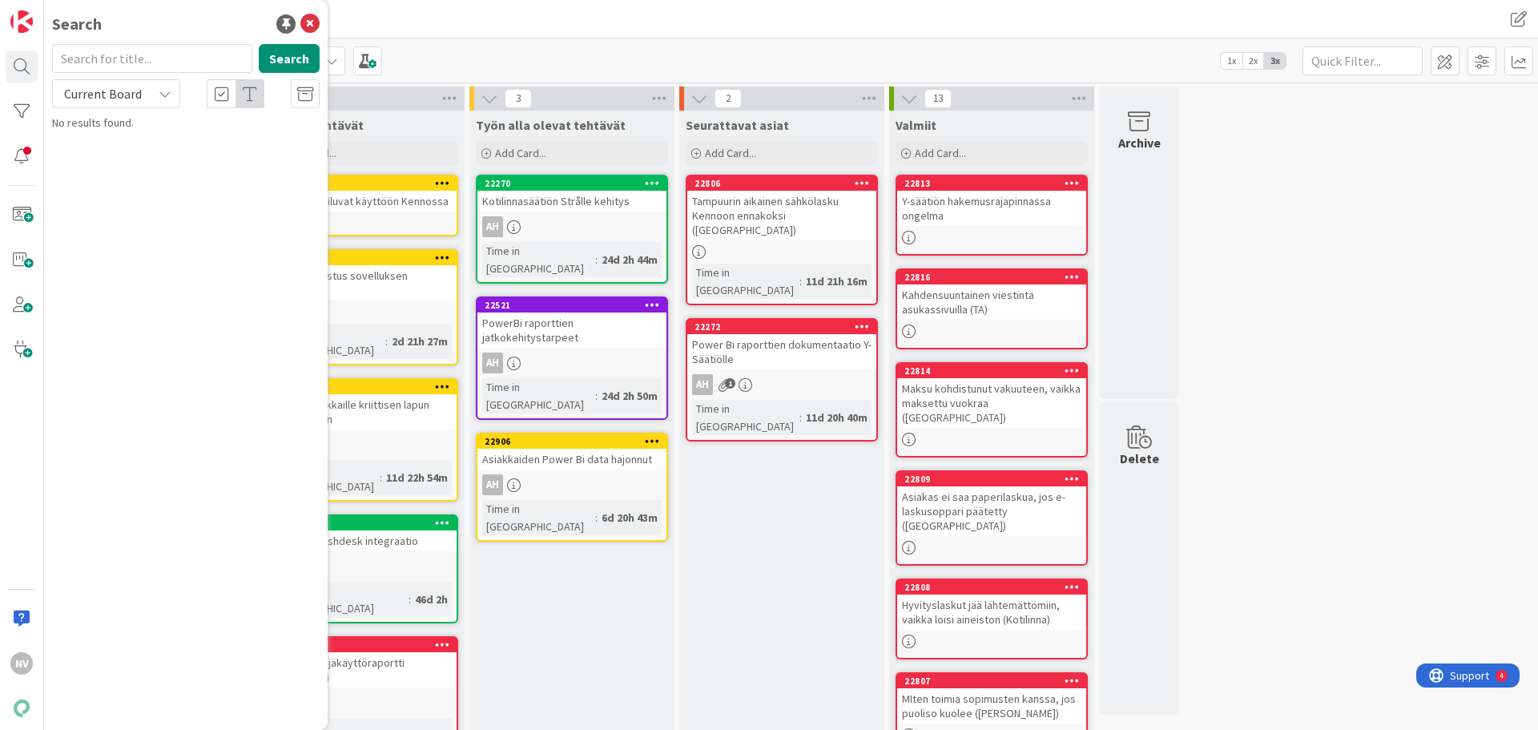
click at [131, 61] on input "text" at bounding box center [152, 58] width 200 height 29
type input "m"
type input "7241"
click at [170, 93] on icon at bounding box center [165, 93] width 13 height 13
click at [156, 156] on span "All Boards" at bounding box center [144, 160] width 167 height 24
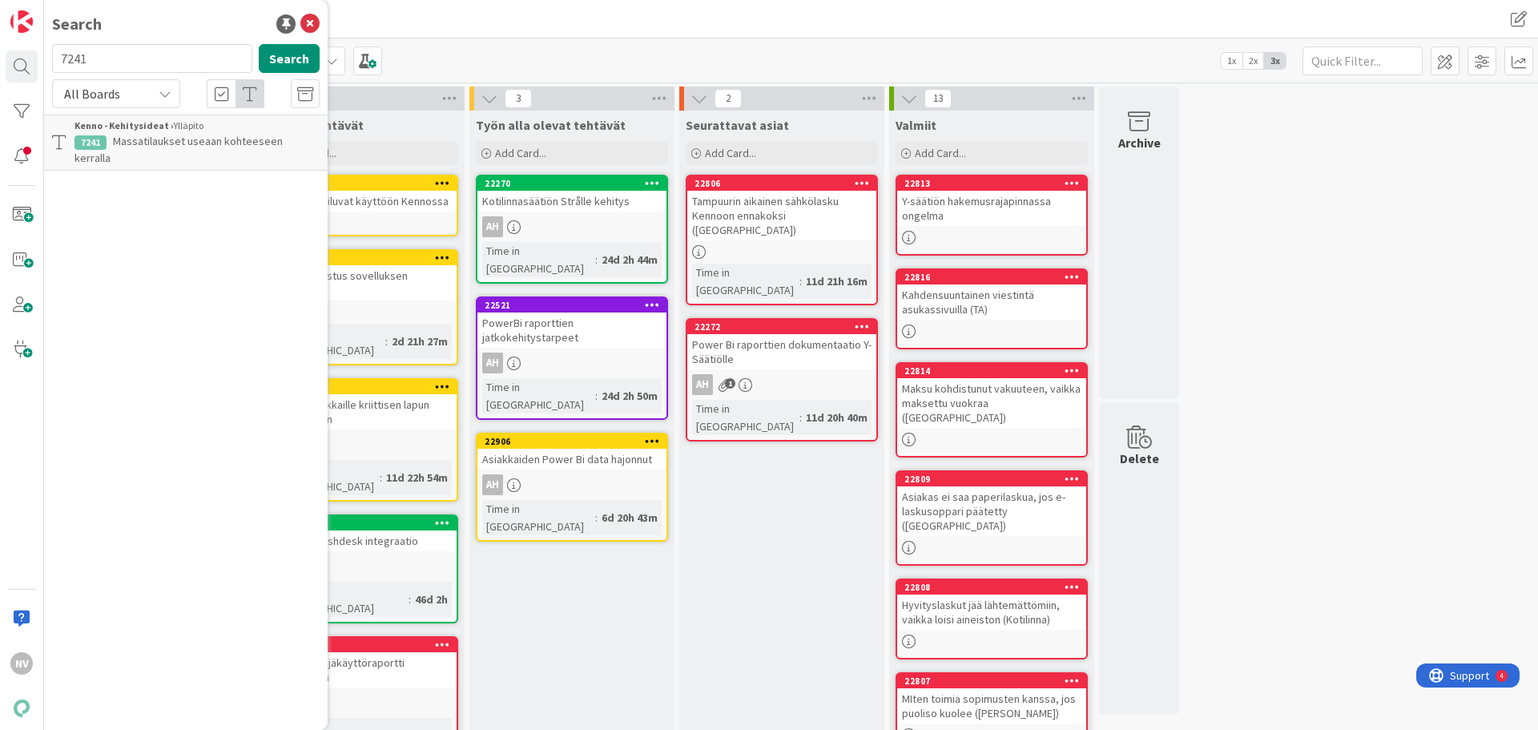
click at [170, 134] on span "Massatilaukset useaan kohteeseen kerralla" at bounding box center [178, 149] width 208 height 31
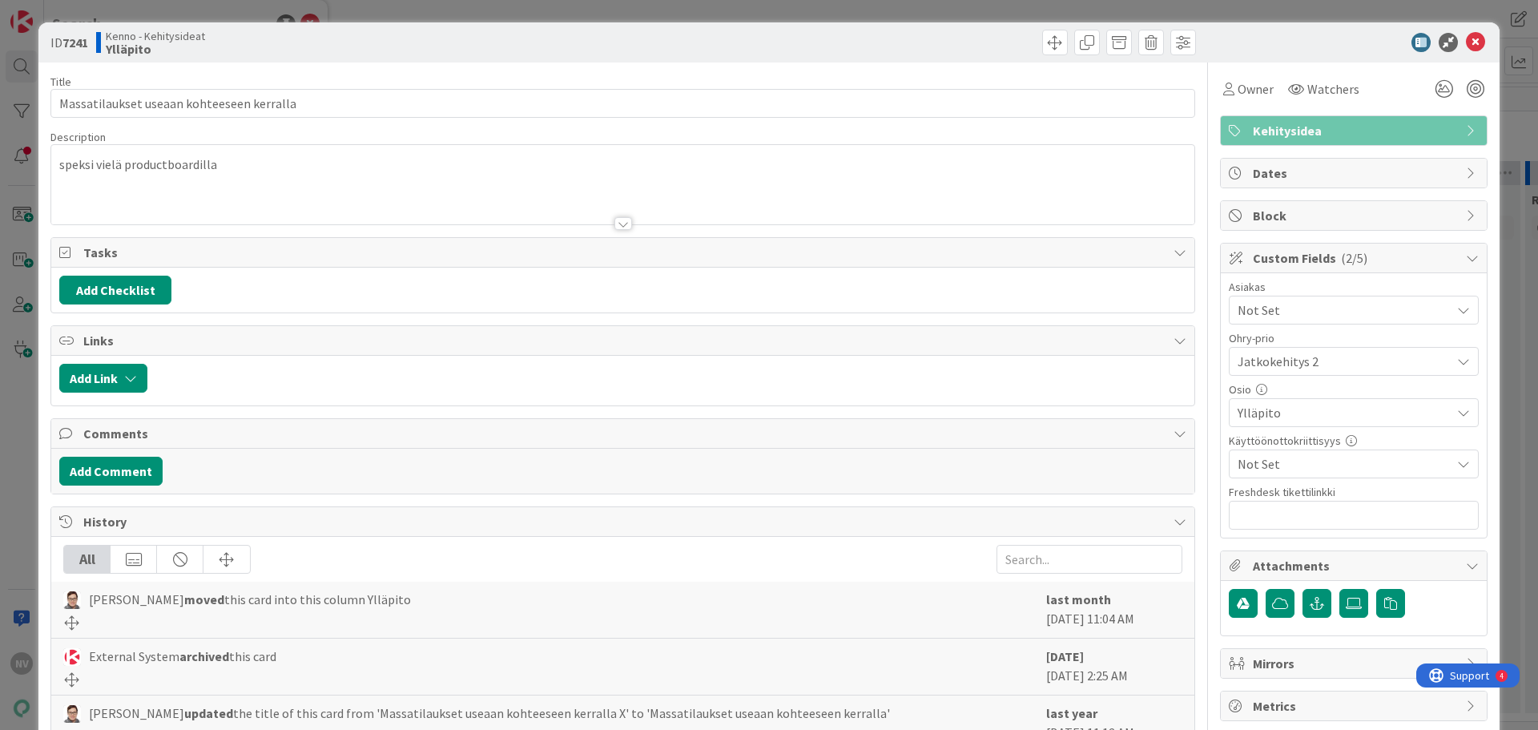
click at [618, 228] on div at bounding box center [623, 223] width 18 height 13
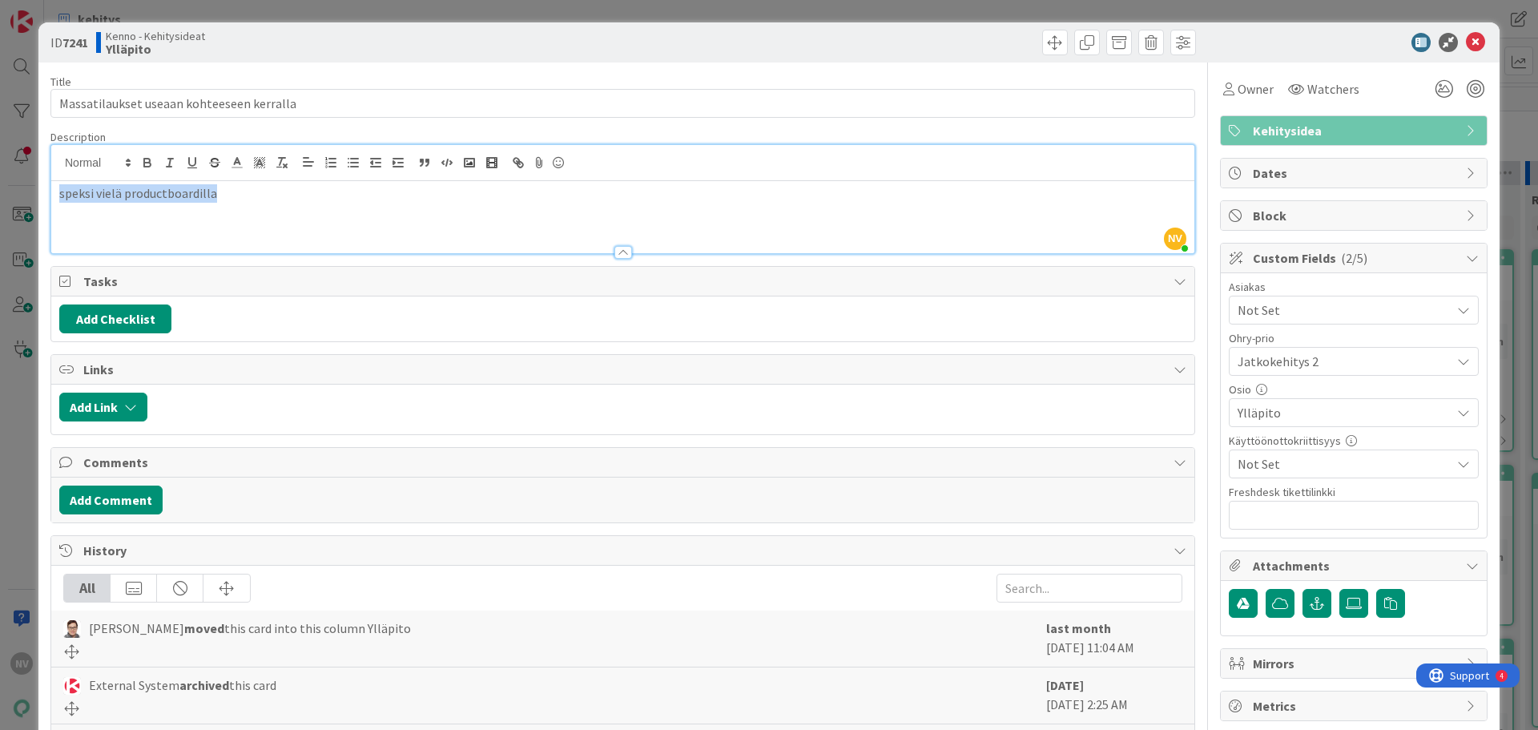
drag, startPoint x: 232, startPoint y: 187, endPoint x: 53, endPoint y: 187, distance: 179.4
click at [52, 187] on div "speksi vielä productboardilla" at bounding box center [622, 217] width 1143 height 72
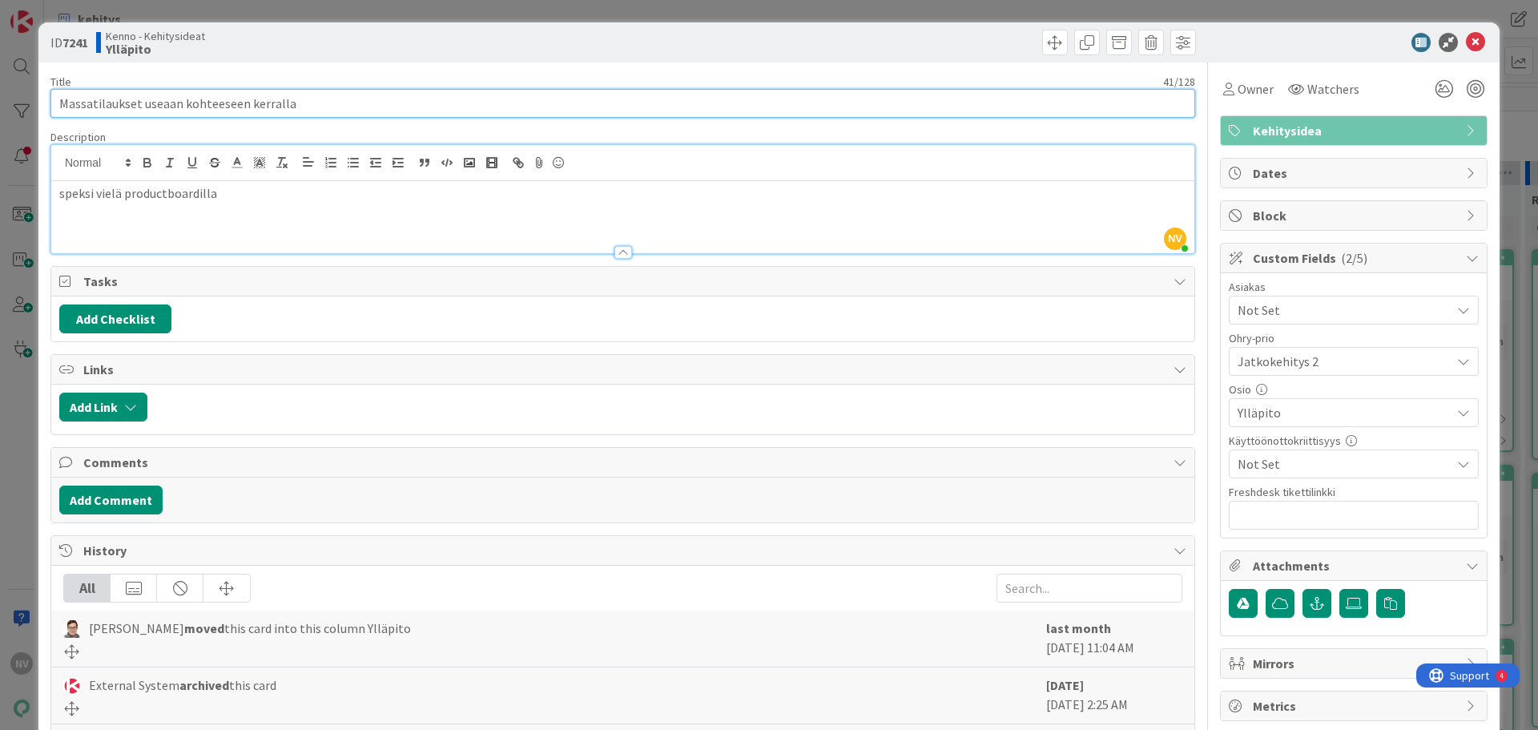
drag, startPoint x: 315, startPoint y: 98, endPoint x: 90, endPoint y: 95, distance: 225.1
click at [44, 104] on div "ID 7241 Kenno - Kehitysideat Ylläpito Title 41 / 128 Massatilaukset useaan koht…" at bounding box center [768, 481] width 1461 height 919
